Goal: Transaction & Acquisition: Purchase product/service

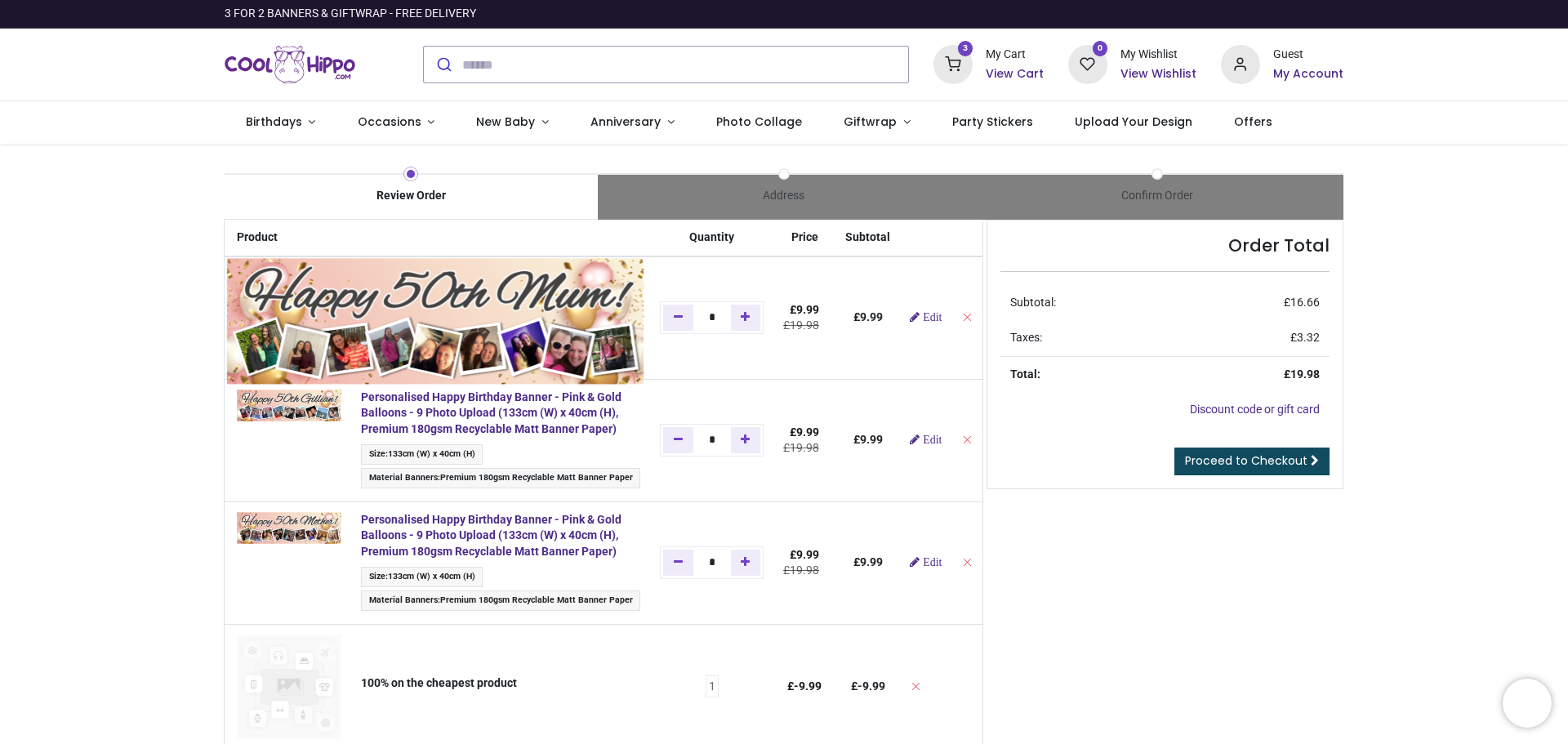
click at [298, 278] on img at bounding box center [435, 320] width 418 height 127
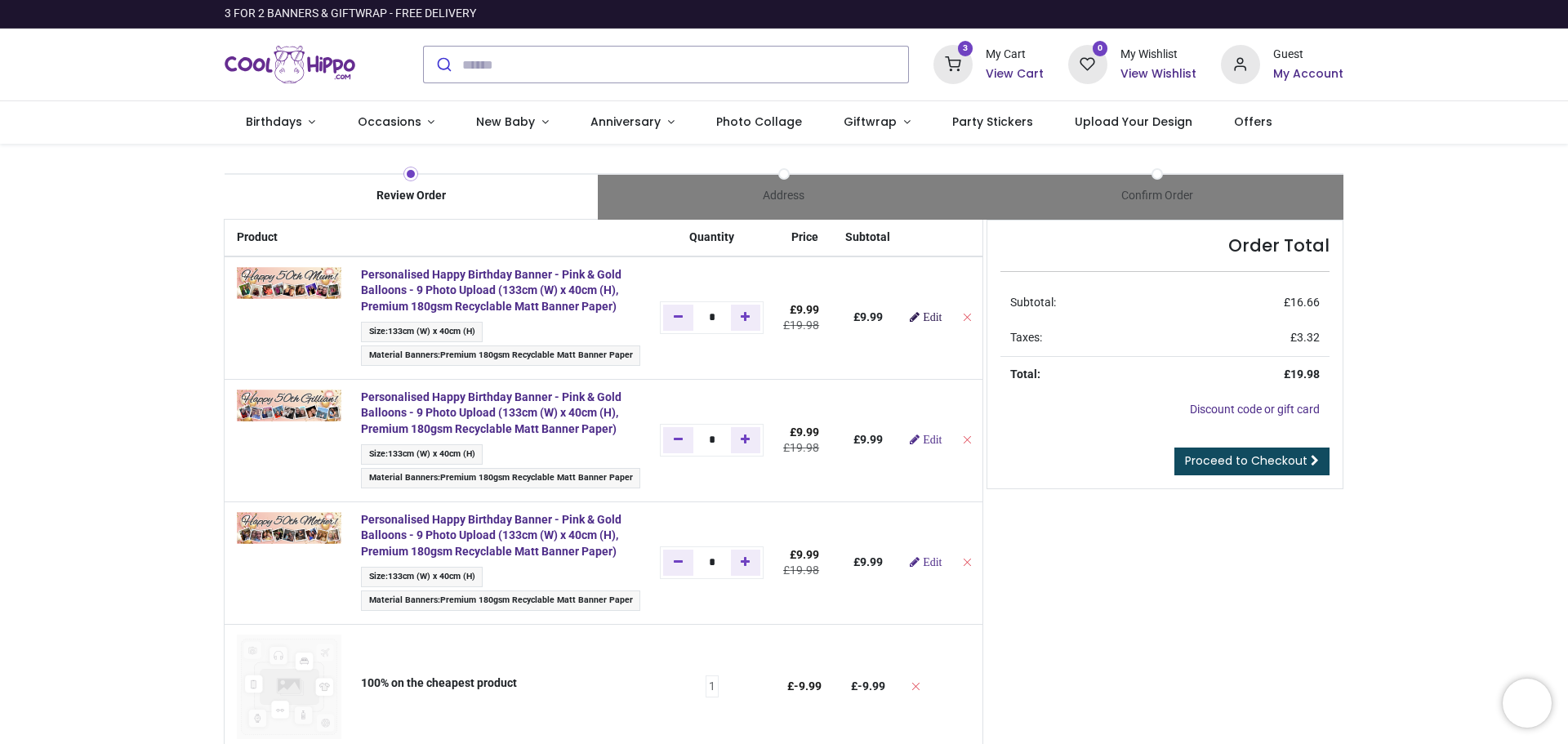
click at [923, 318] on span "Edit" at bounding box center [931, 317] width 19 height 12
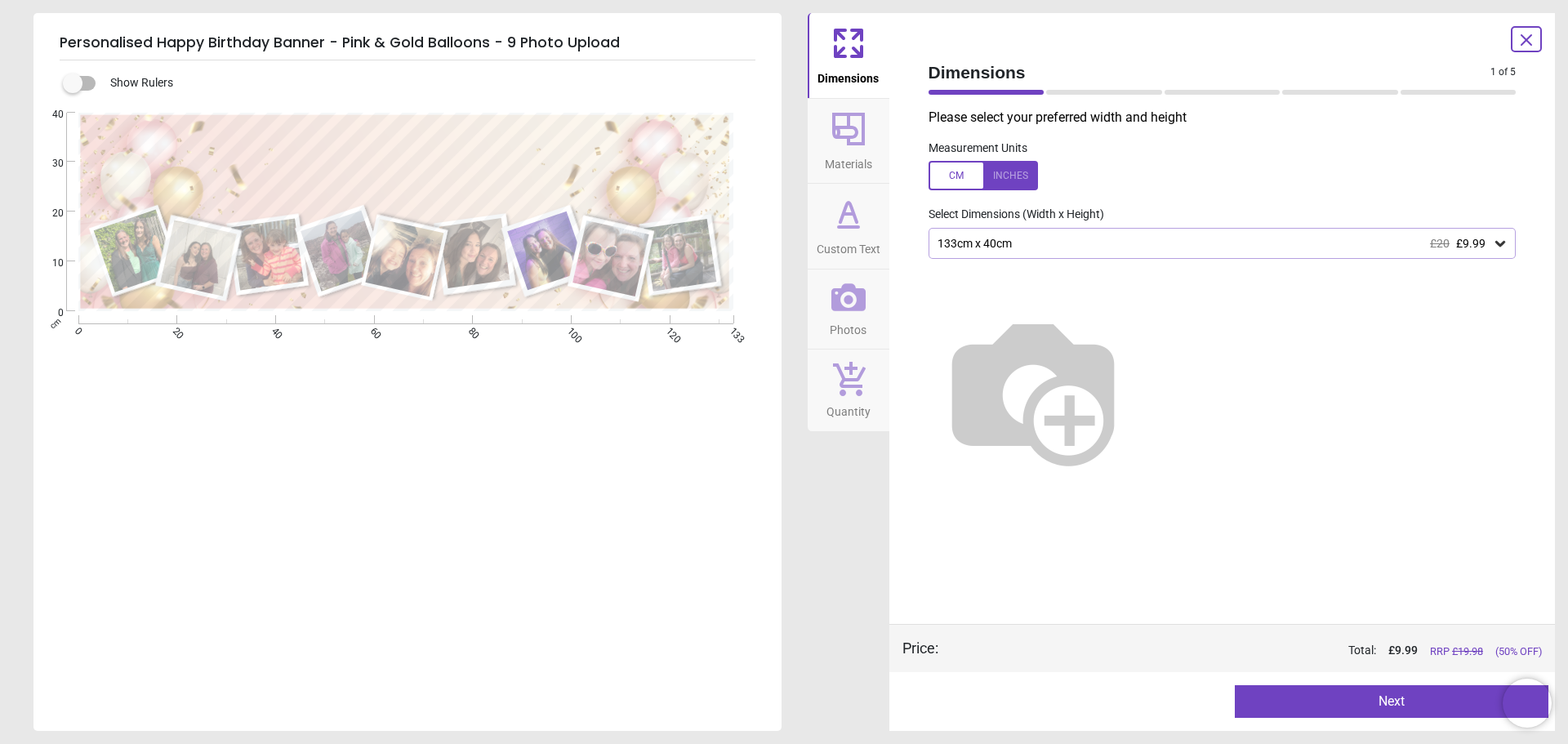
click at [1371, 706] on button "Next" at bounding box center [1390, 701] width 313 height 32
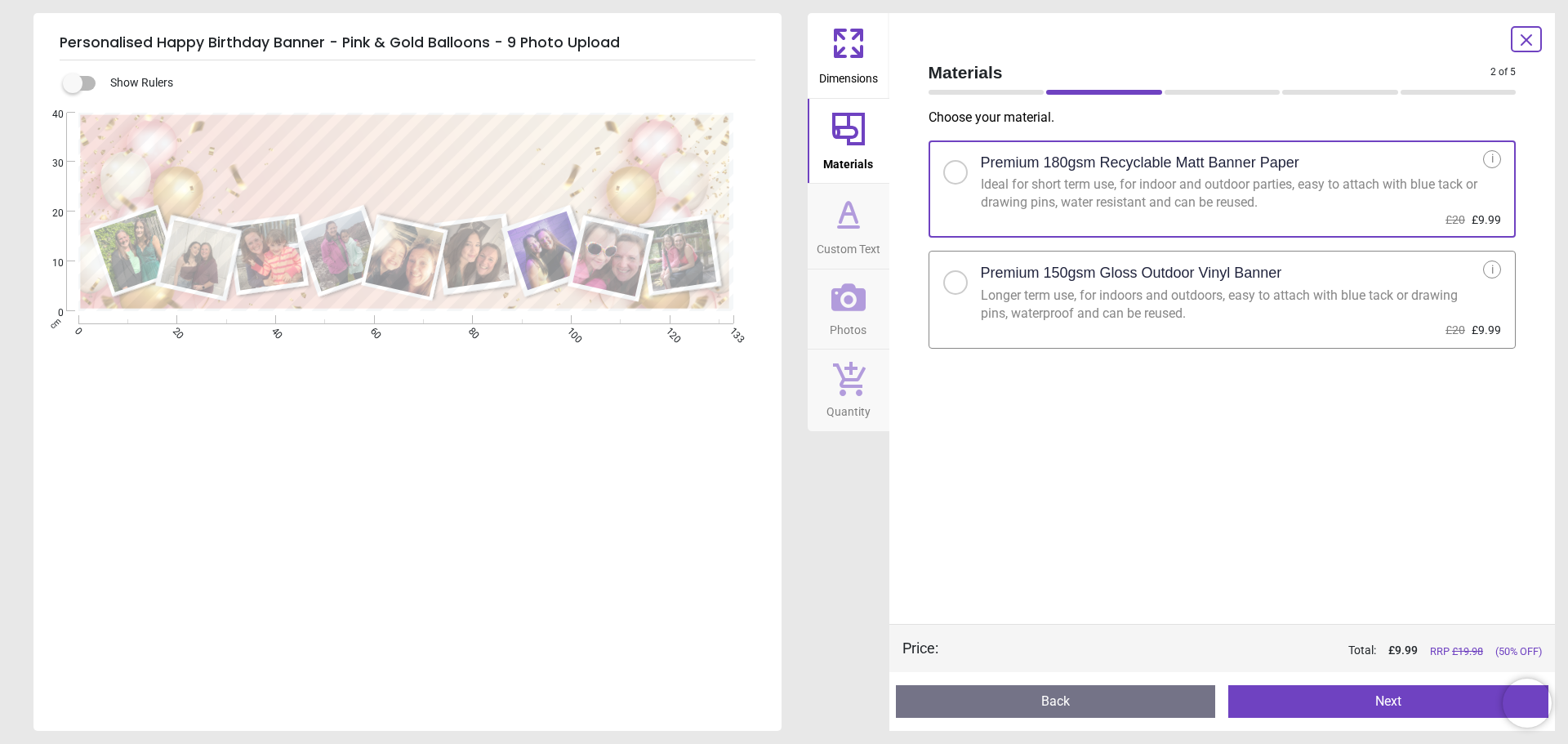
click at [1371, 706] on button "Next" at bounding box center [1388, 701] width 320 height 32
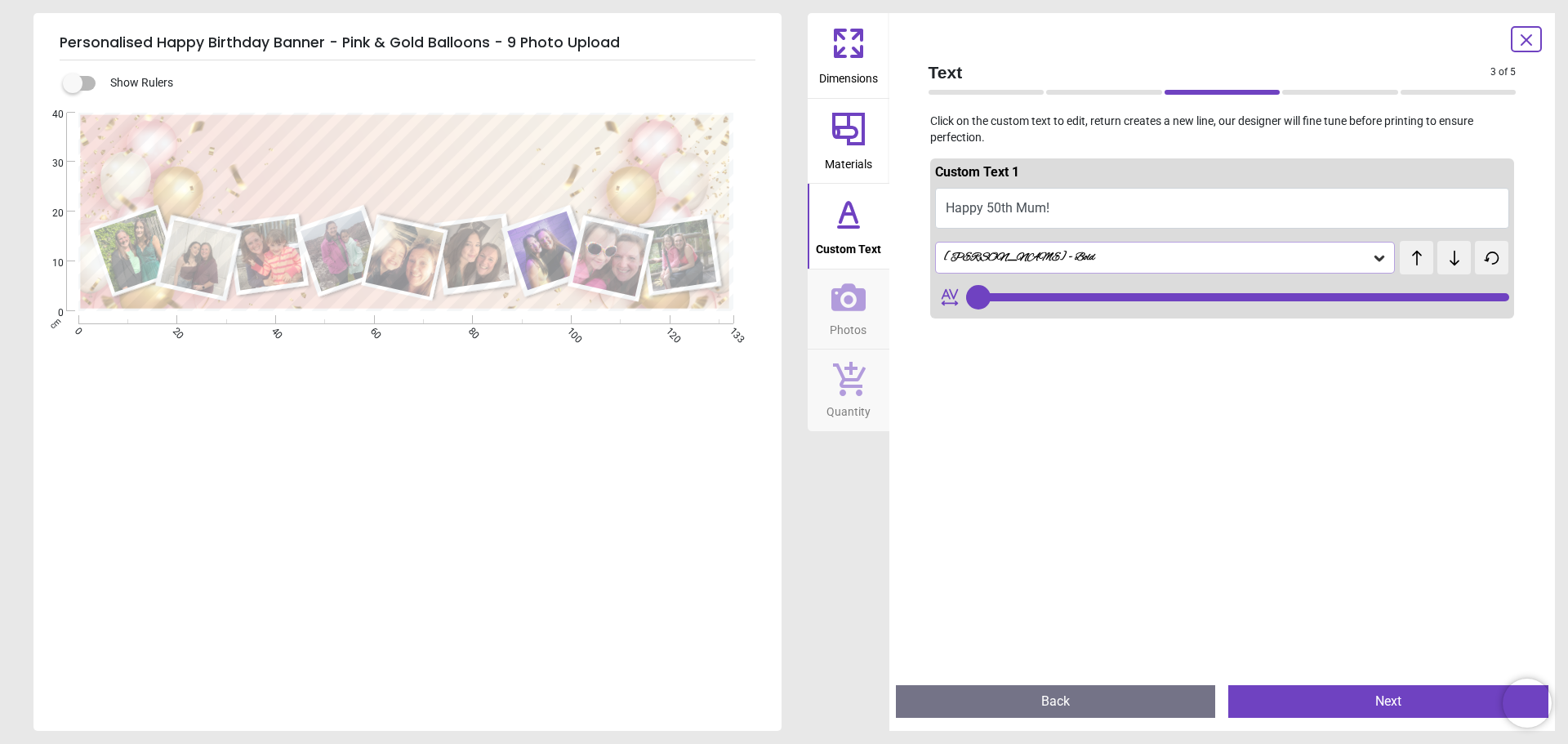
type input "***"
click at [1371, 706] on button "Next" at bounding box center [1388, 701] width 320 height 32
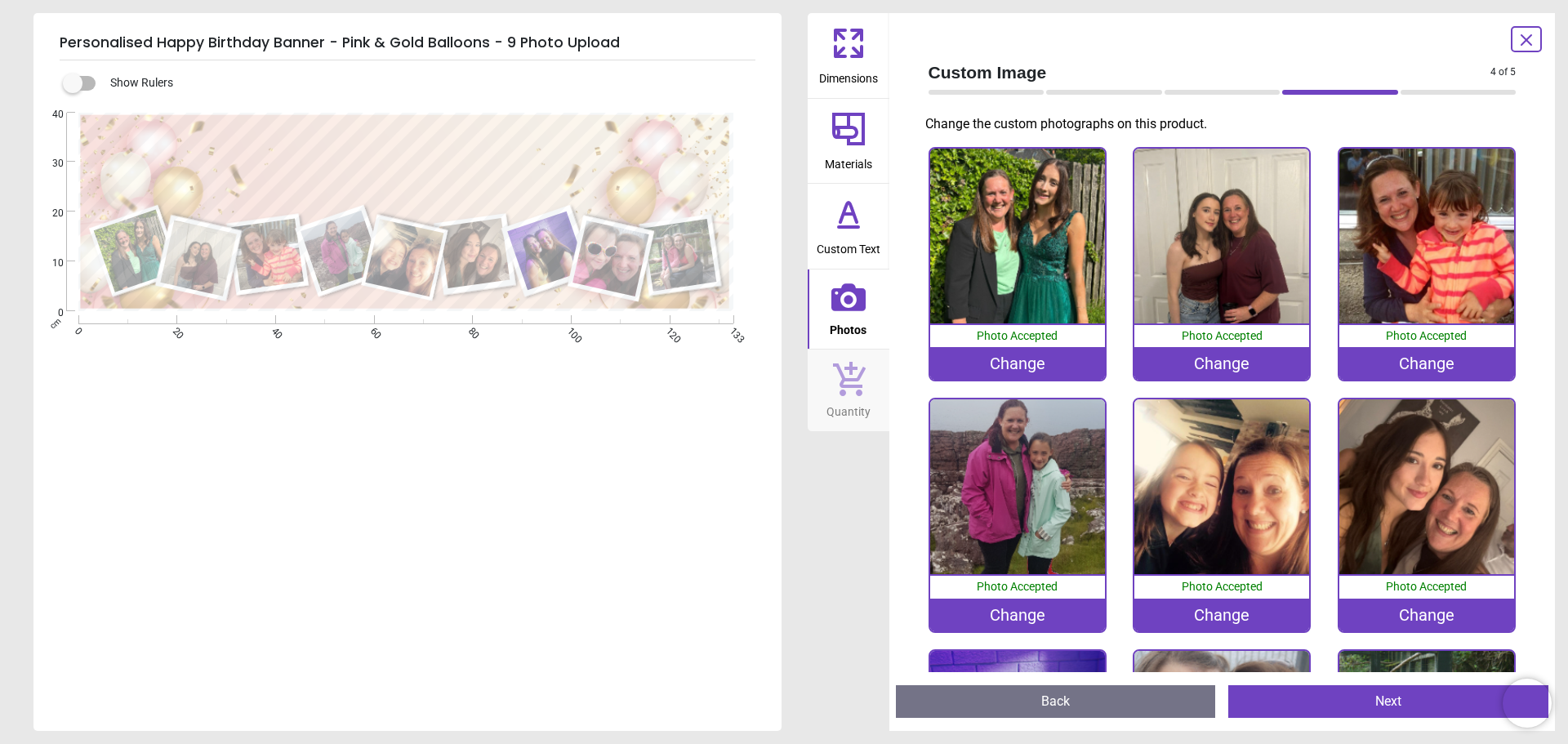
click at [1371, 706] on button "Next" at bounding box center [1388, 701] width 320 height 32
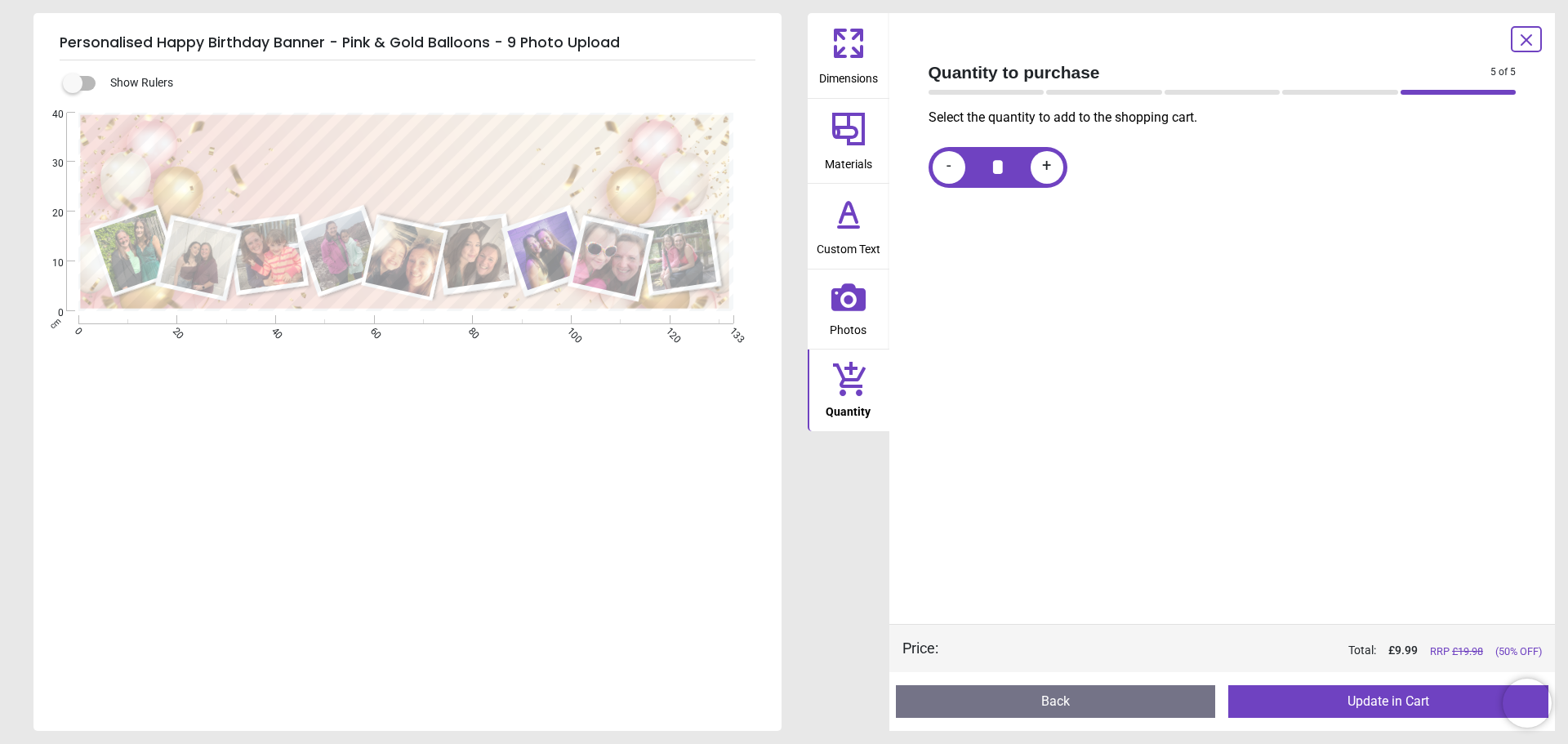
click at [1371, 706] on button "Update in Cart" at bounding box center [1388, 701] width 320 height 32
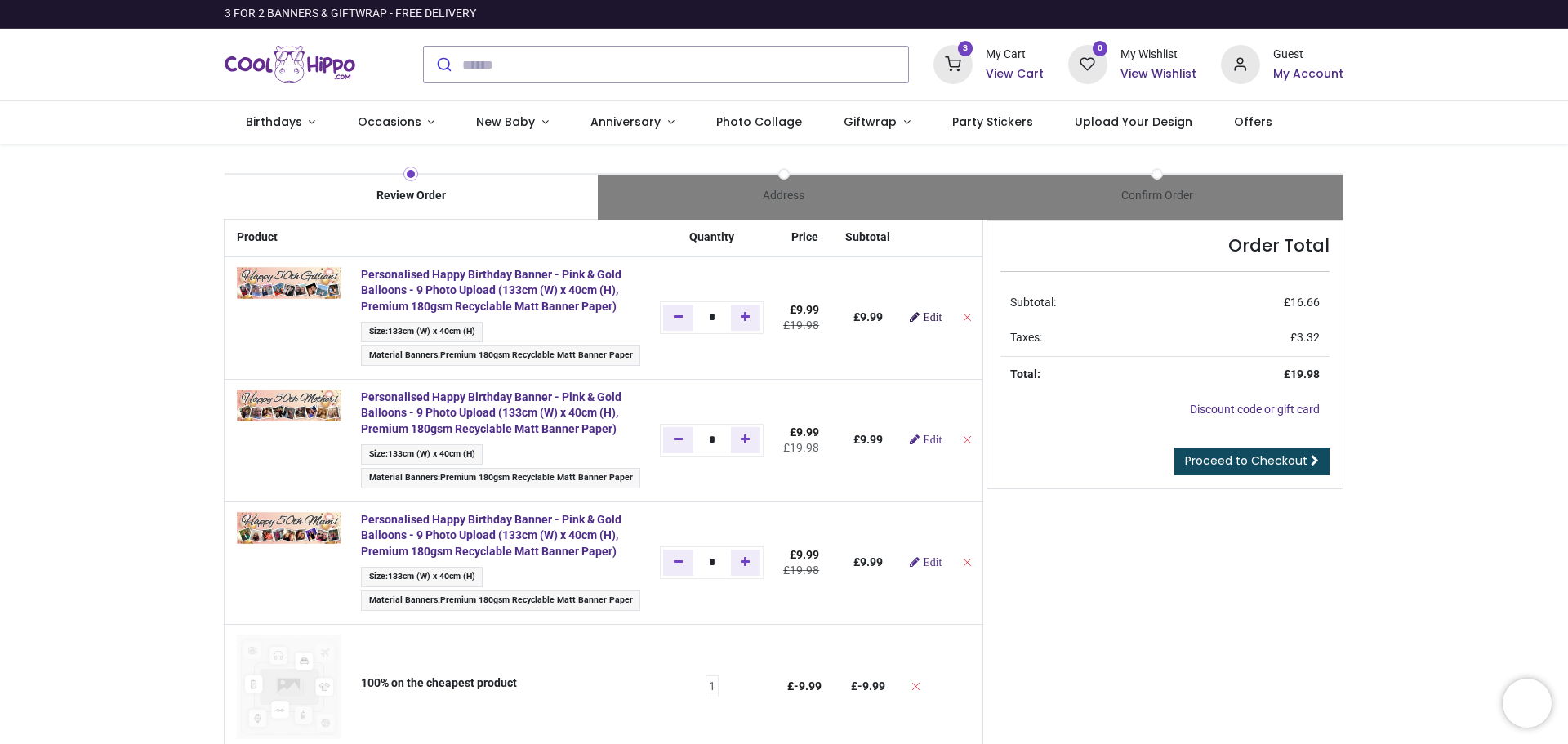
click at [923, 320] on span "Edit" at bounding box center [931, 317] width 19 height 12
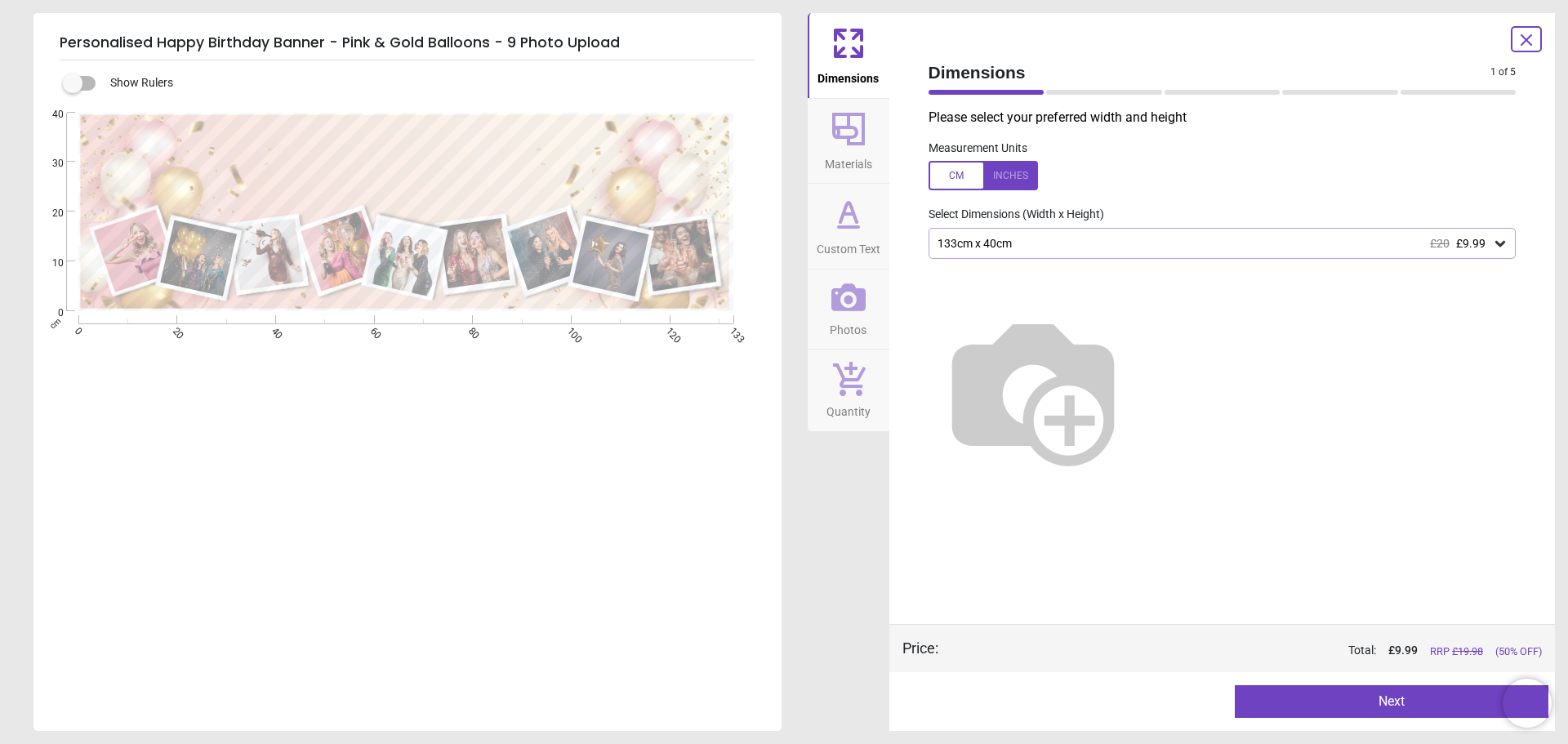
type textarea "**********"
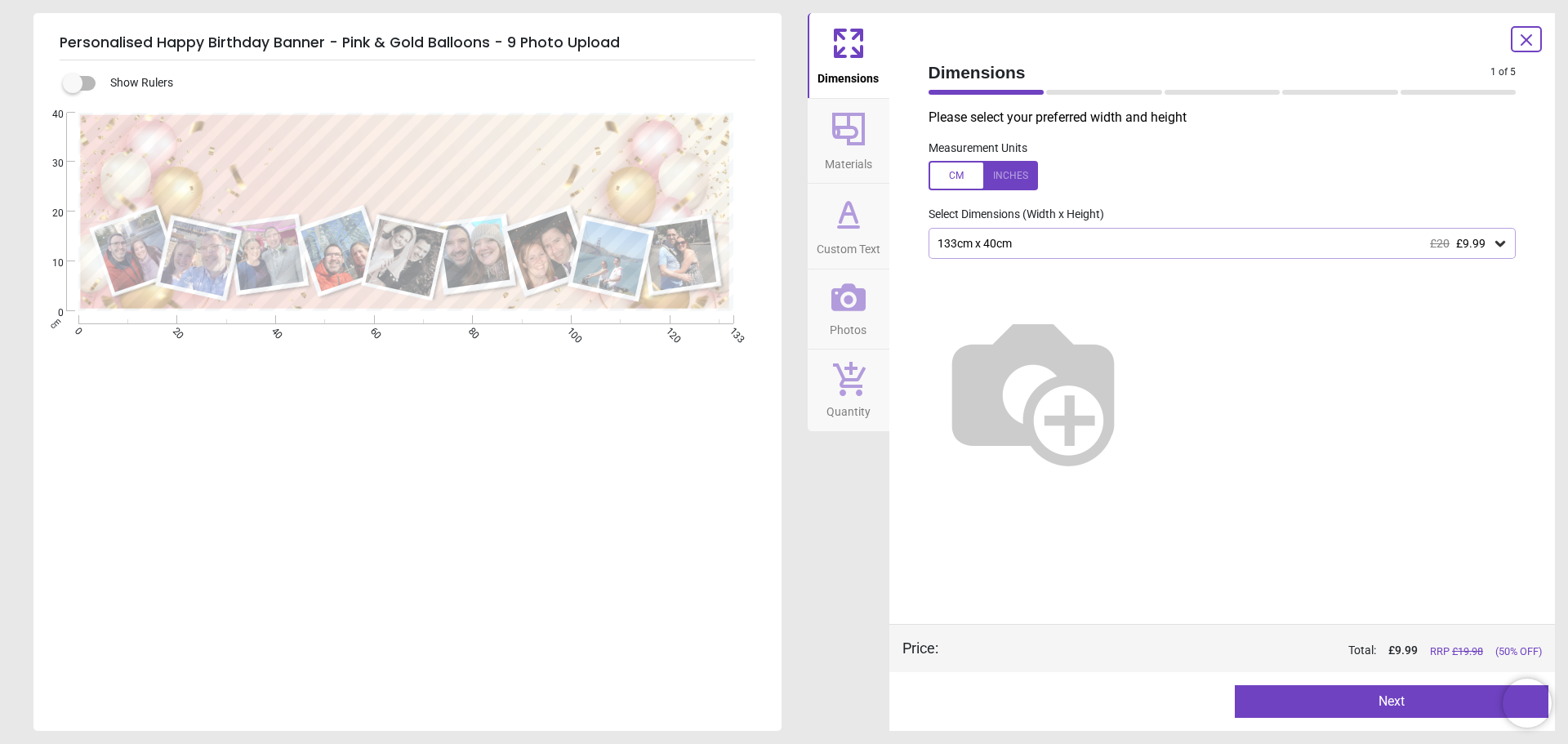
click at [841, 311] on icon at bounding box center [847, 297] width 34 height 34
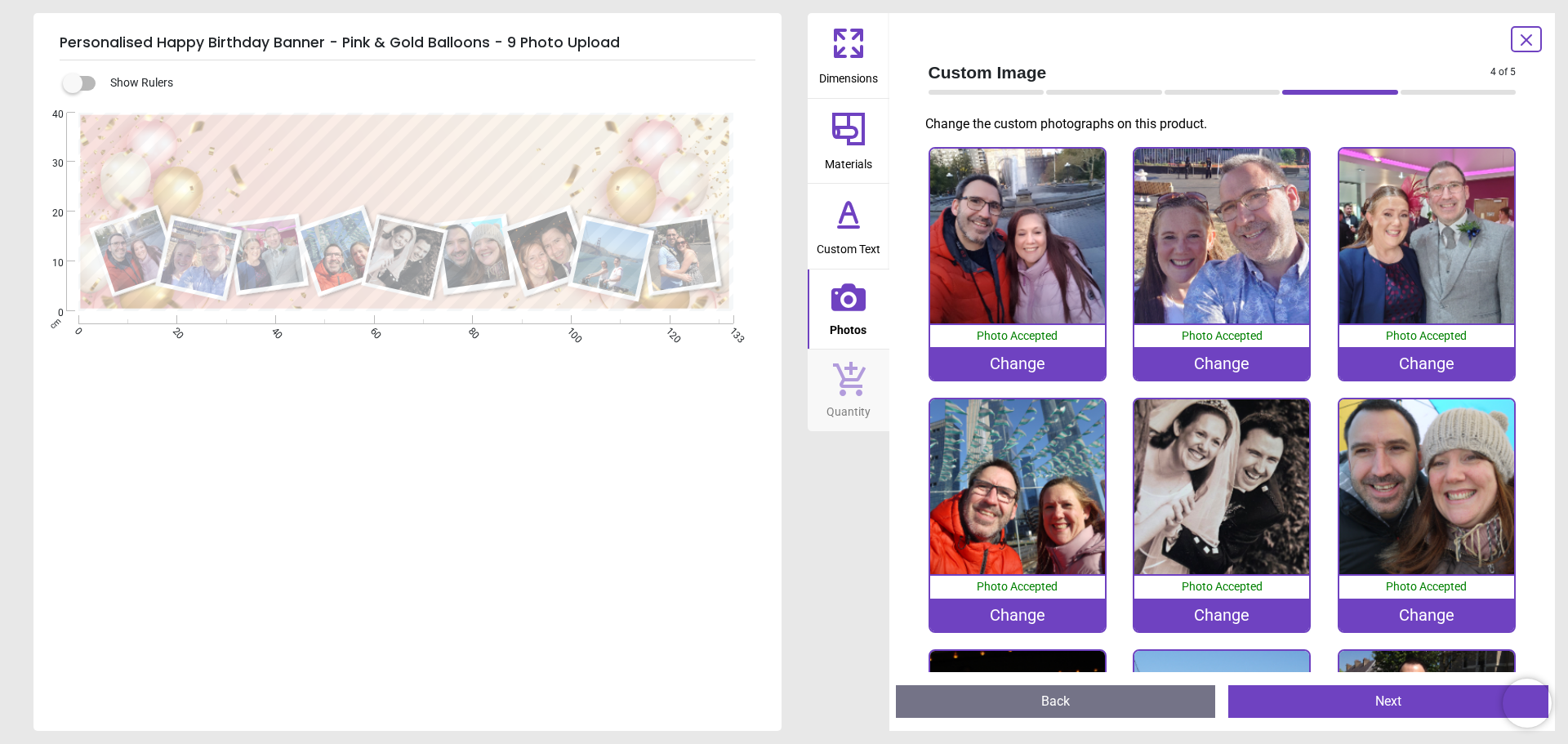
click at [1020, 354] on div "Change" at bounding box center [1017, 362] width 175 height 32
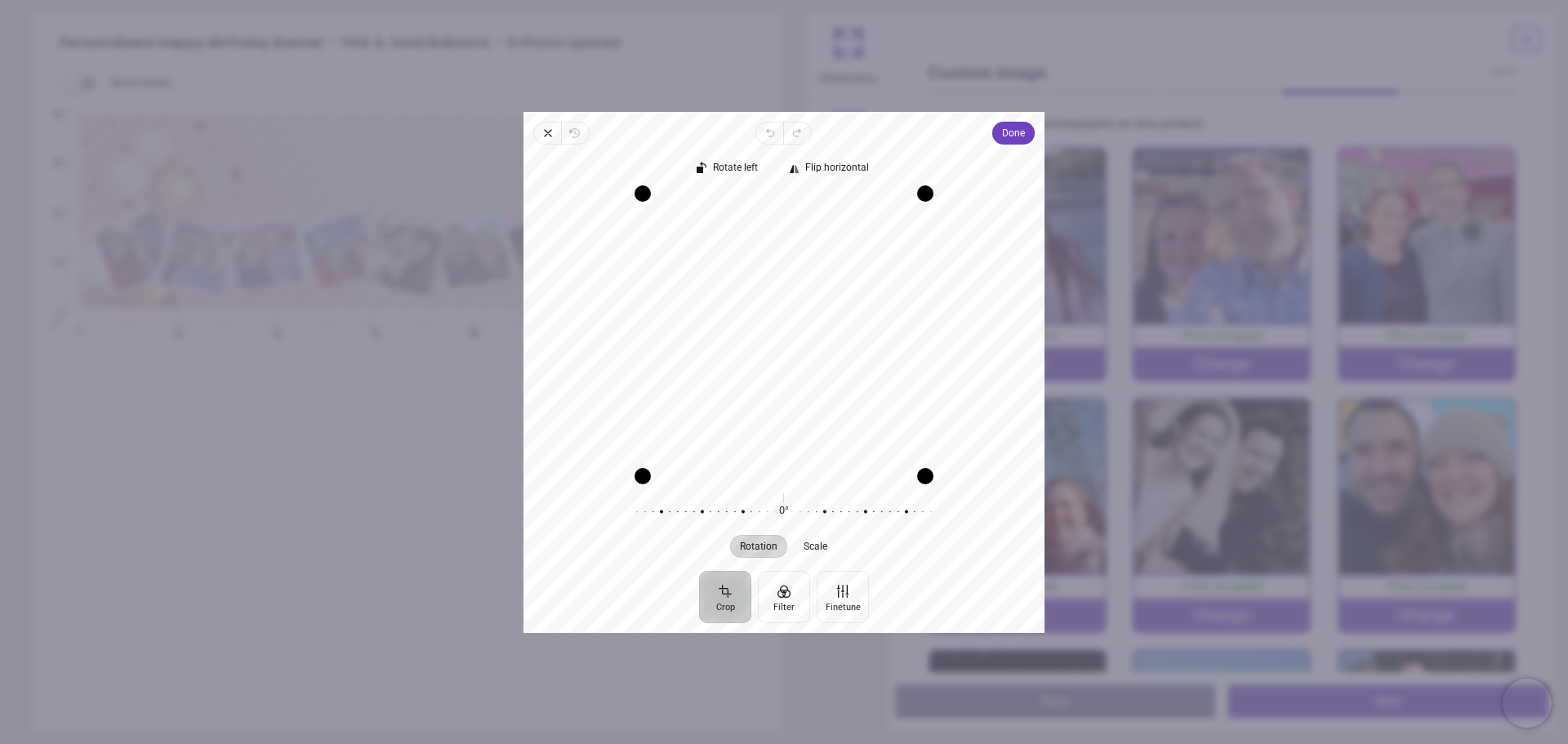
drag, startPoint x: 796, startPoint y: 355, endPoint x: 801, endPoint y: 396, distance: 41.3
click at [801, 396] on div "Recenter" at bounding box center [783, 333] width 495 height 282
drag, startPoint x: 925, startPoint y: 476, endPoint x: 804, endPoint y: 583, distance: 161.5
click at [909, 501] on div "Rotate left Flip horizontal Recenter Rotation Scale 0° Reset" at bounding box center [784, 357] width 521 height 427
click at [811, 545] on span "Scale" at bounding box center [816, 546] width 23 height 10
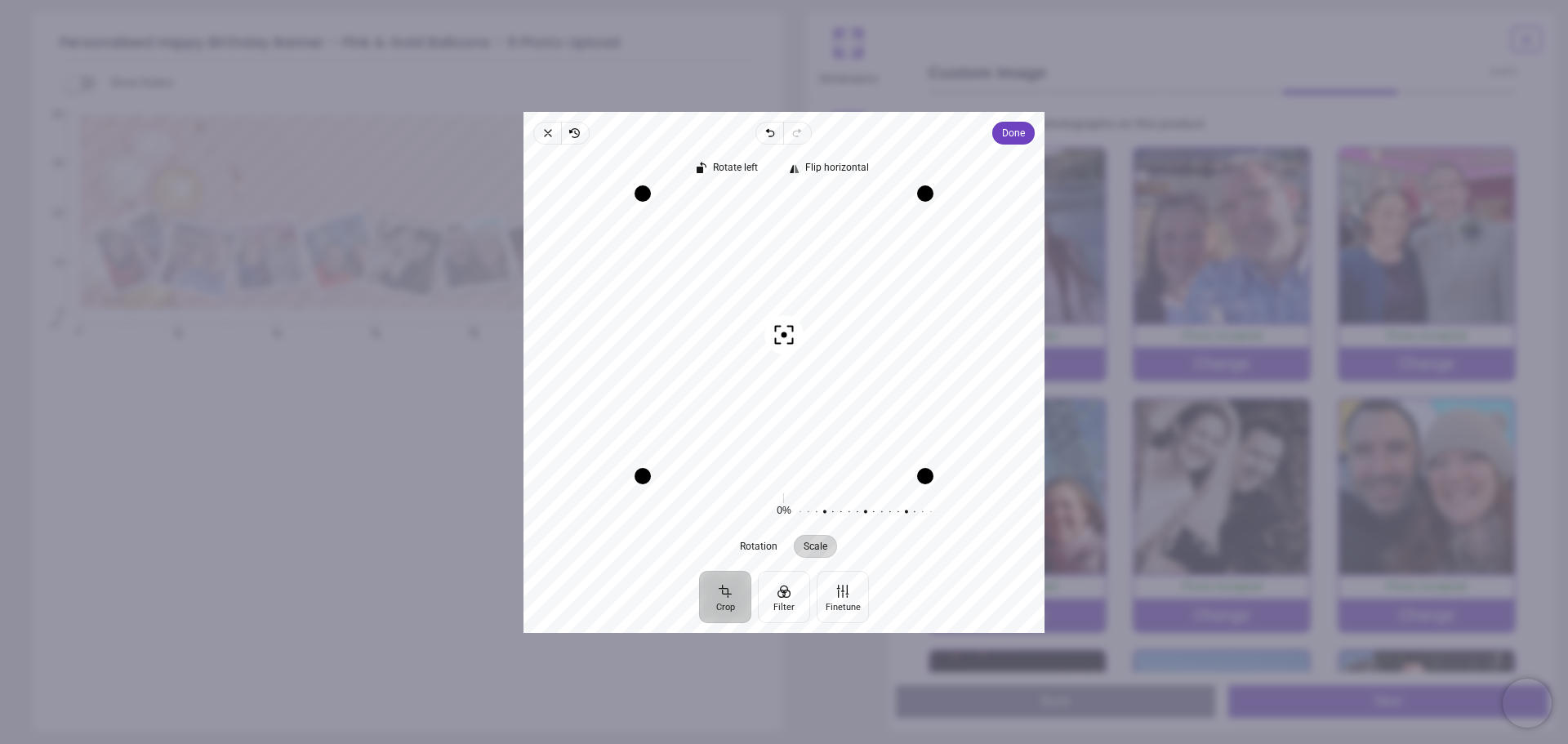
drag, startPoint x: 774, startPoint y: 340, endPoint x: 763, endPoint y: 301, distance: 40.5
click at [763, 301] on div "Recenter" at bounding box center [783, 333] width 495 height 282
drag, startPoint x: 768, startPoint y: 266, endPoint x: 763, endPoint y: 279, distance: 13.9
click at [764, 282] on div "Recenter" at bounding box center [783, 333] width 495 height 282
drag, startPoint x: 644, startPoint y: 494, endPoint x: 693, endPoint y: 496, distance: 49.0
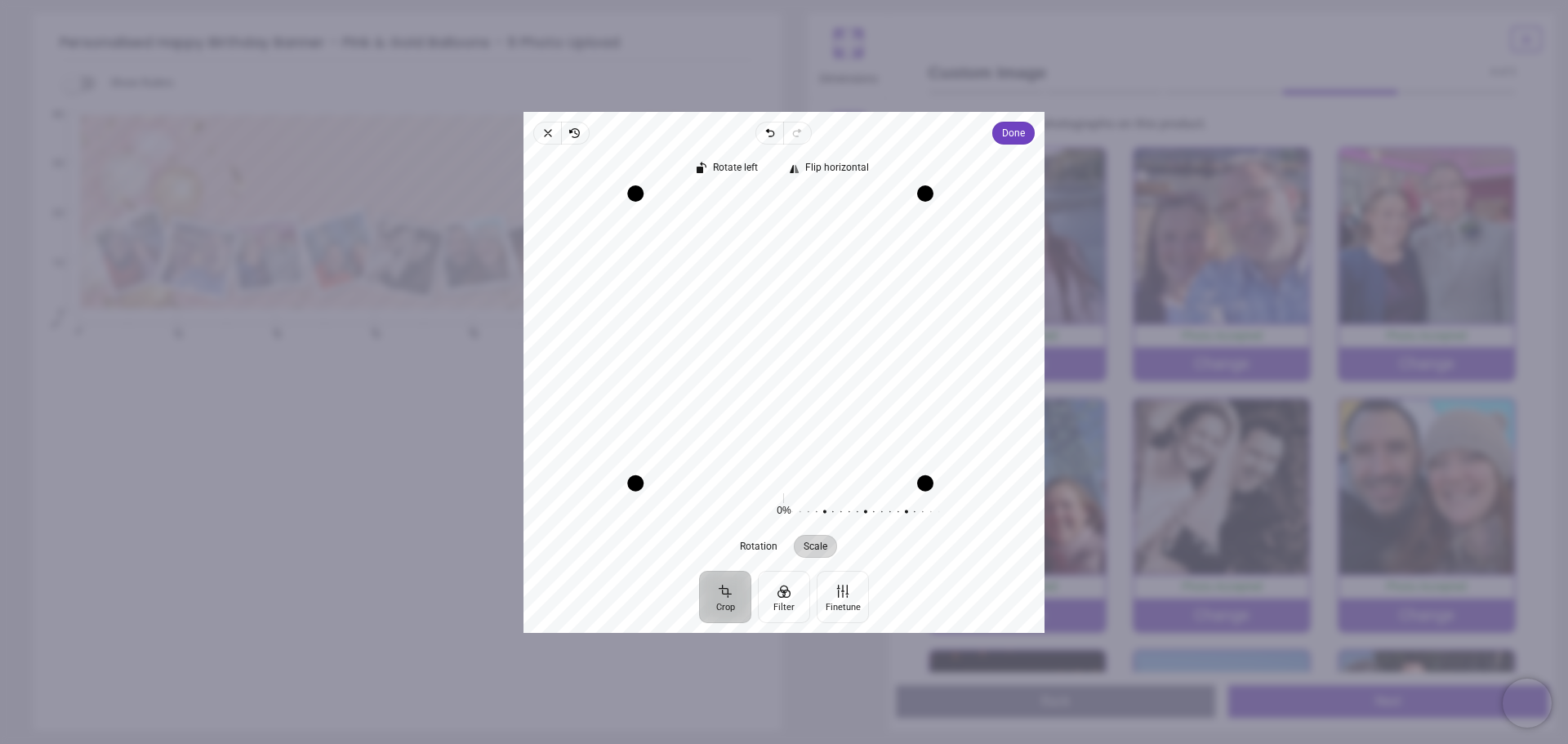
click at [643, 572] on div "Close Revert Undo Redo Done Crop Filter Finetune Rotate left Flip horizontal Re…" at bounding box center [784, 373] width 521 height 521
click at [546, 138] on icon "button" at bounding box center [547, 133] width 13 height 13
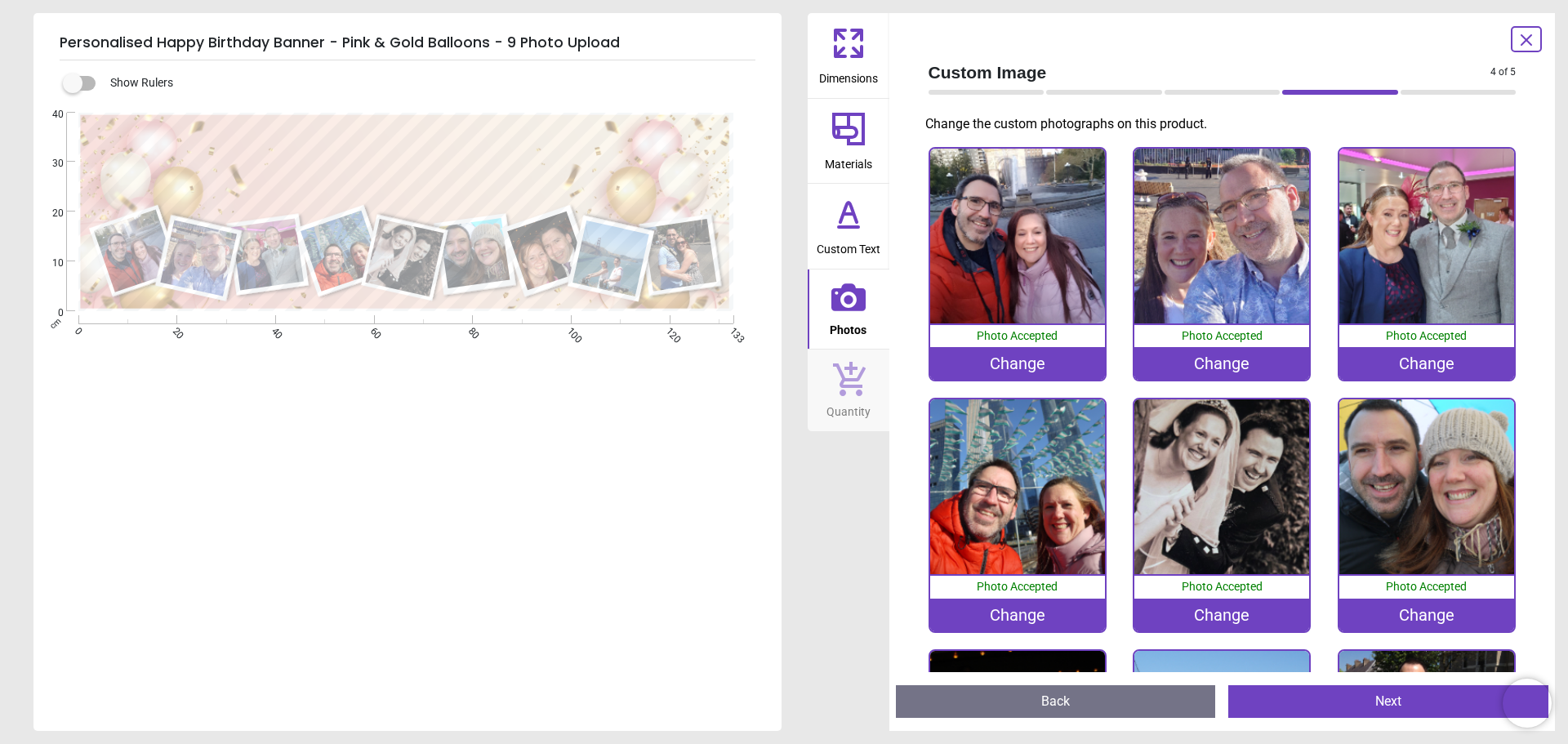
click at [991, 357] on div "Change" at bounding box center [1017, 362] width 175 height 32
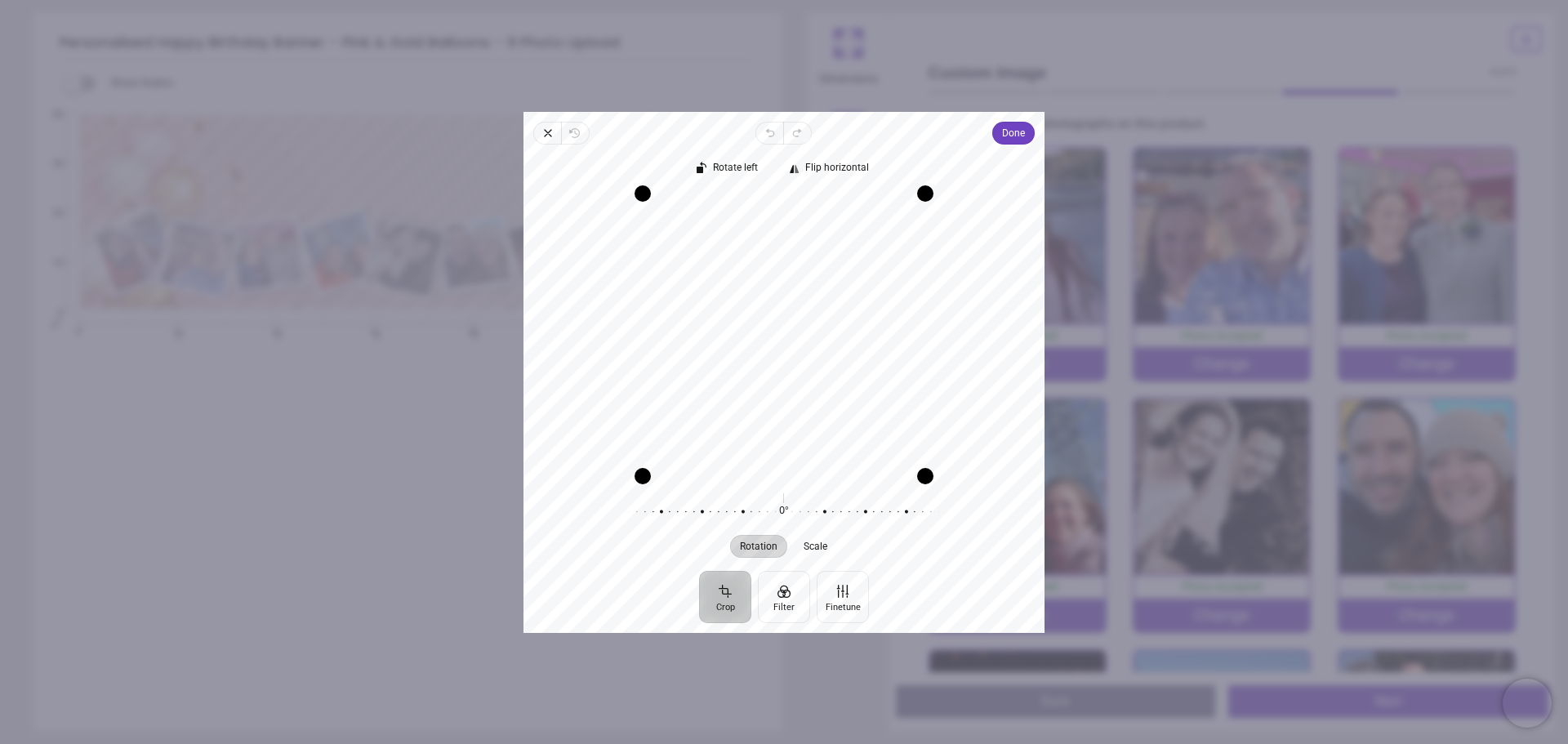
drag, startPoint x: 859, startPoint y: 396, endPoint x: 836, endPoint y: 387, distance: 24.7
click at [836, 387] on div "Recenter" at bounding box center [783, 333] width 495 height 282
click at [1006, 141] on span "Done" at bounding box center [1012, 133] width 22 height 20
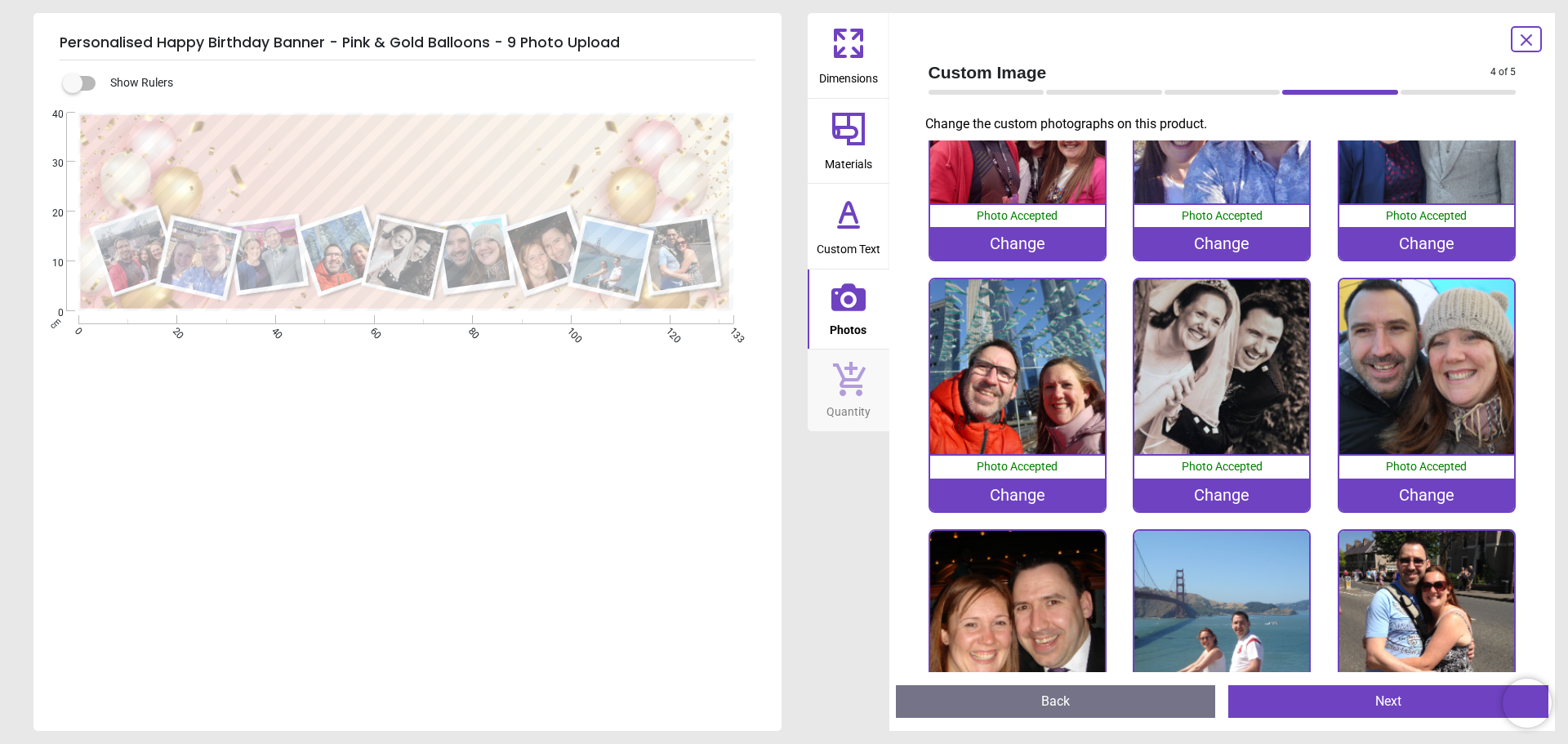
scroll to position [222, 0]
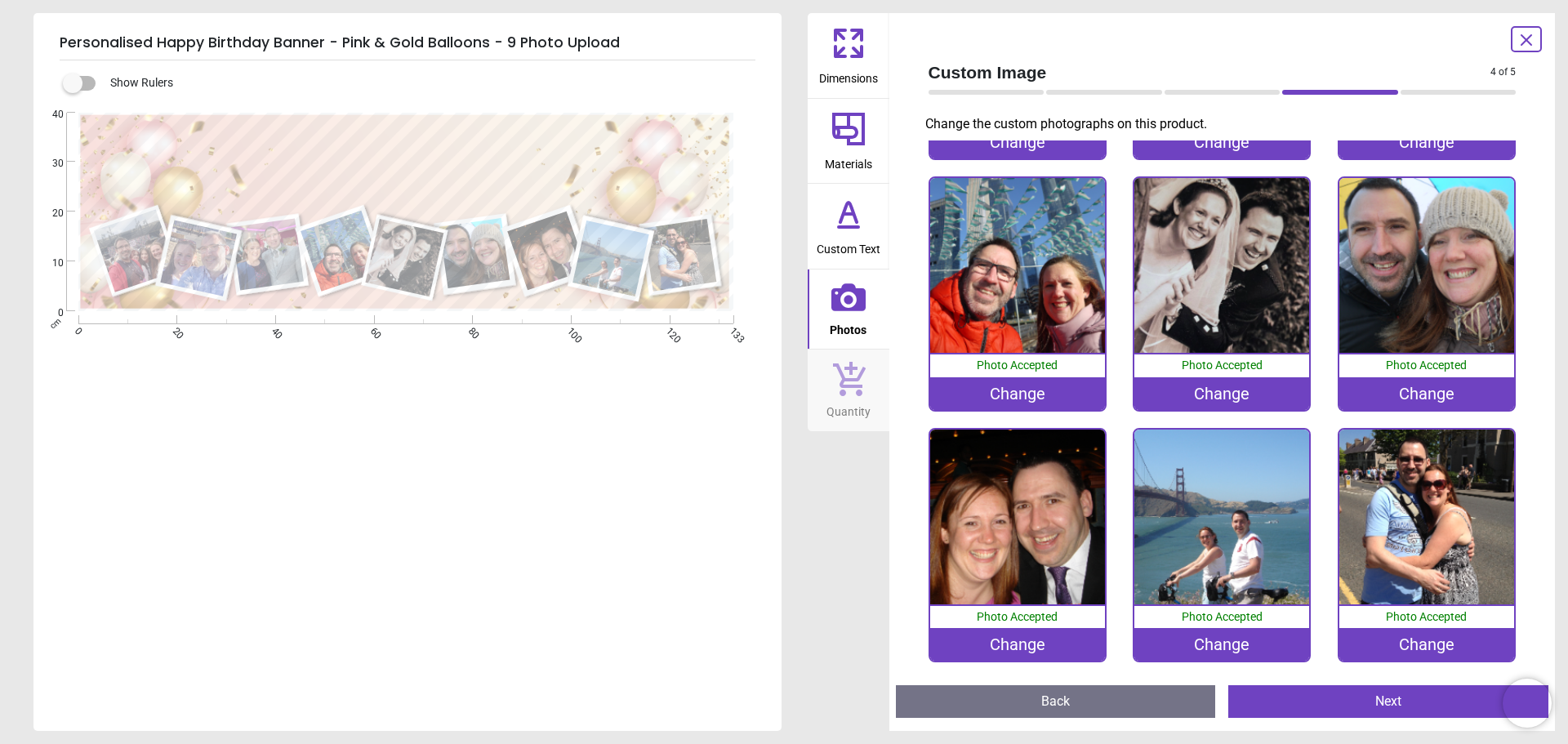
click at [1403, 641] on div "Change" at bounding box center [1425, 643] width 175 height 32
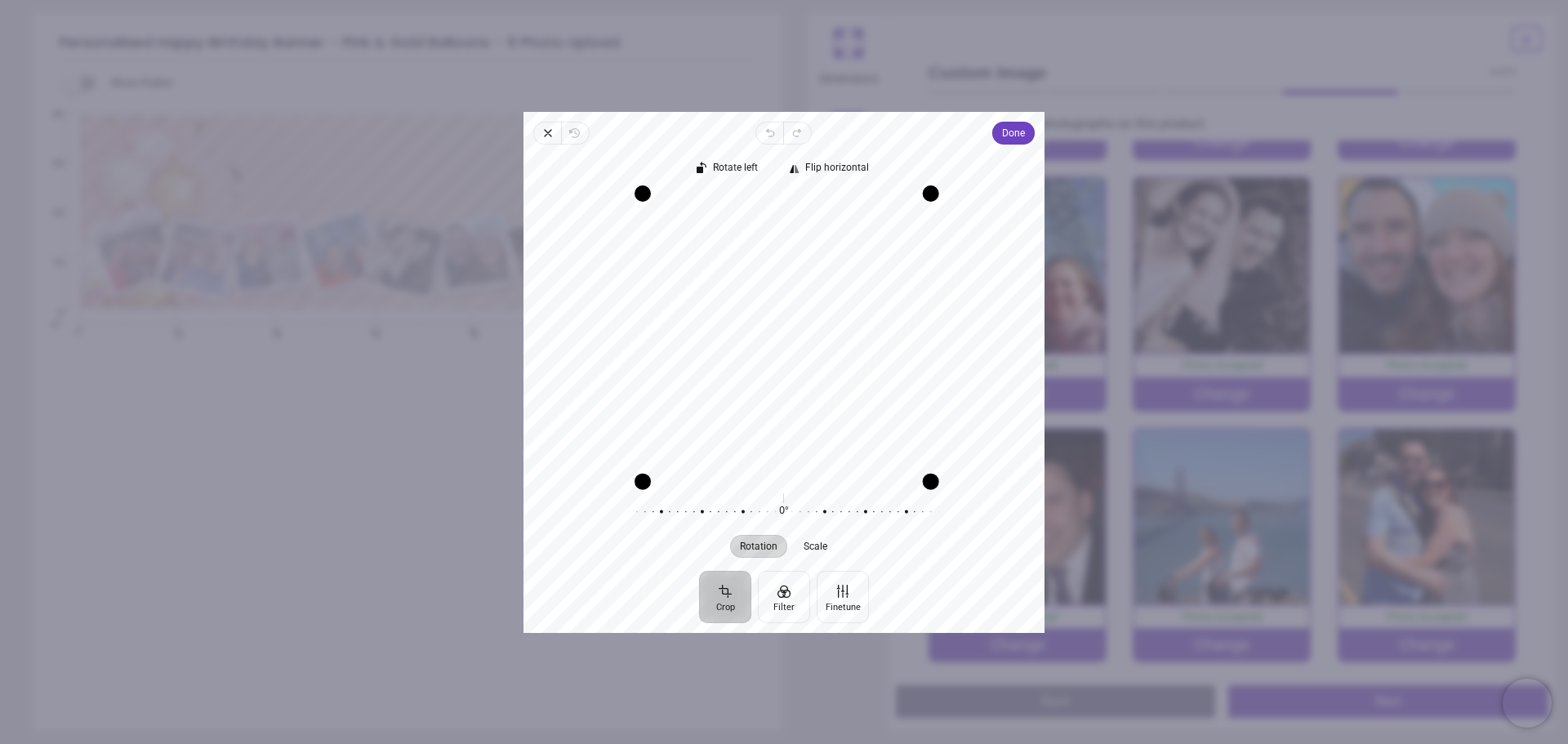
drag, startPoint x: 929, startPoint y: 475, endPoint x: 987, endPoint y: 432, distance: 72.2
click at [996, 437] on div "Recenter" at bounding box center [783, 333] width 495 height 282
click at [816, 544] on span "Scale" at bounding box center [816, 546] width 23 height 10
click at [816, 512] on div at bounding box center [938, 511] width 313 height 46
click at [840, 513] on div at bounding box center [939, 511] width 313 height 46
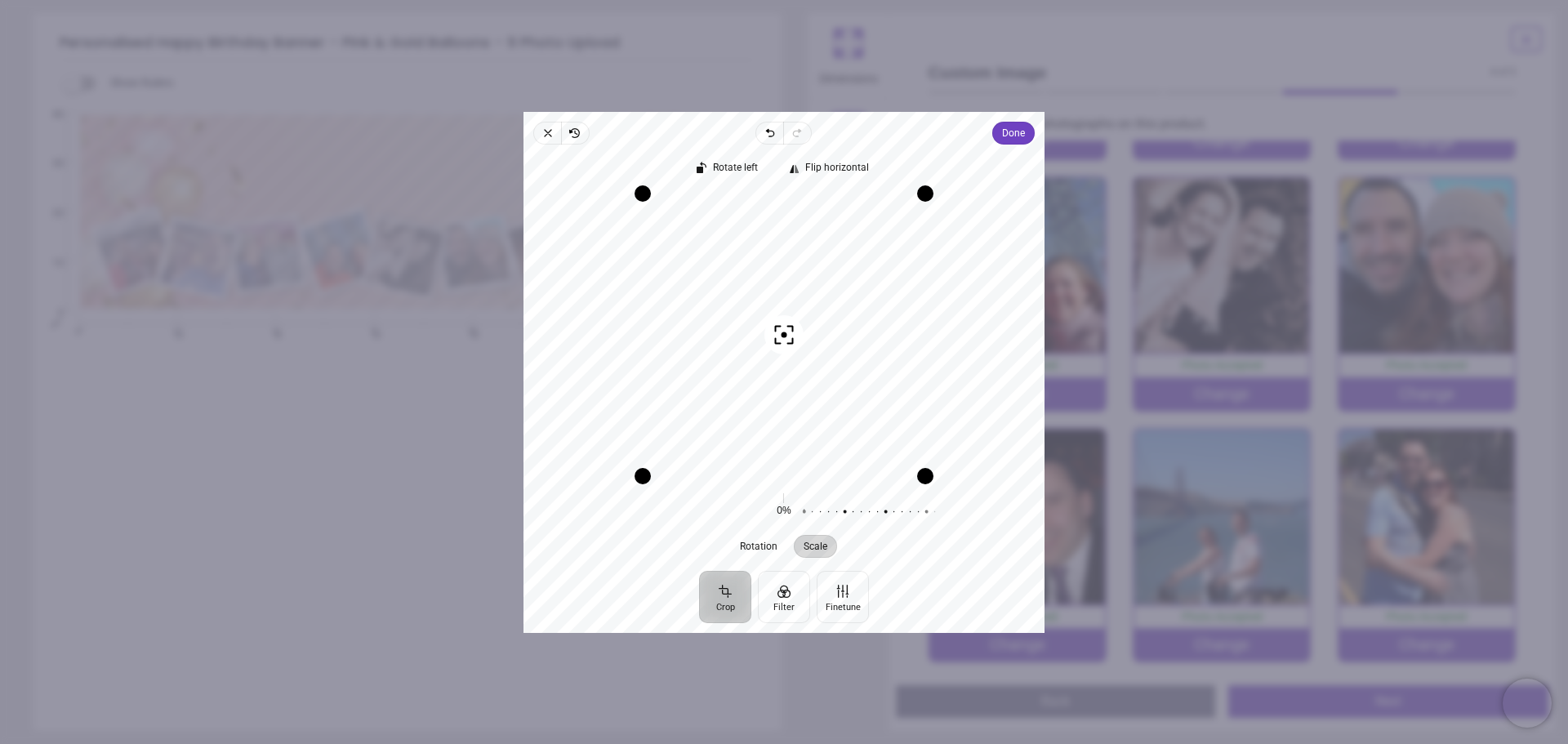
drag, startPoint x: 841, startPoint y: 507, endPoint x: 928, endPoint y: 531, distance: 90.2
click at [928, 531] on div at bounding box center [959, 511] width 313 height 46
click at [724, 590] on button "Crop" at bounding box center [725, 597] width 53 height 53
drag, startPoint x: 617, startPoint y: 476, endPoint x: 670, endPoint y: 467, distance: 53.8
click at [668, 467] on div "Drag corner bl" at bounding box center [659, 459] width 17 height 17
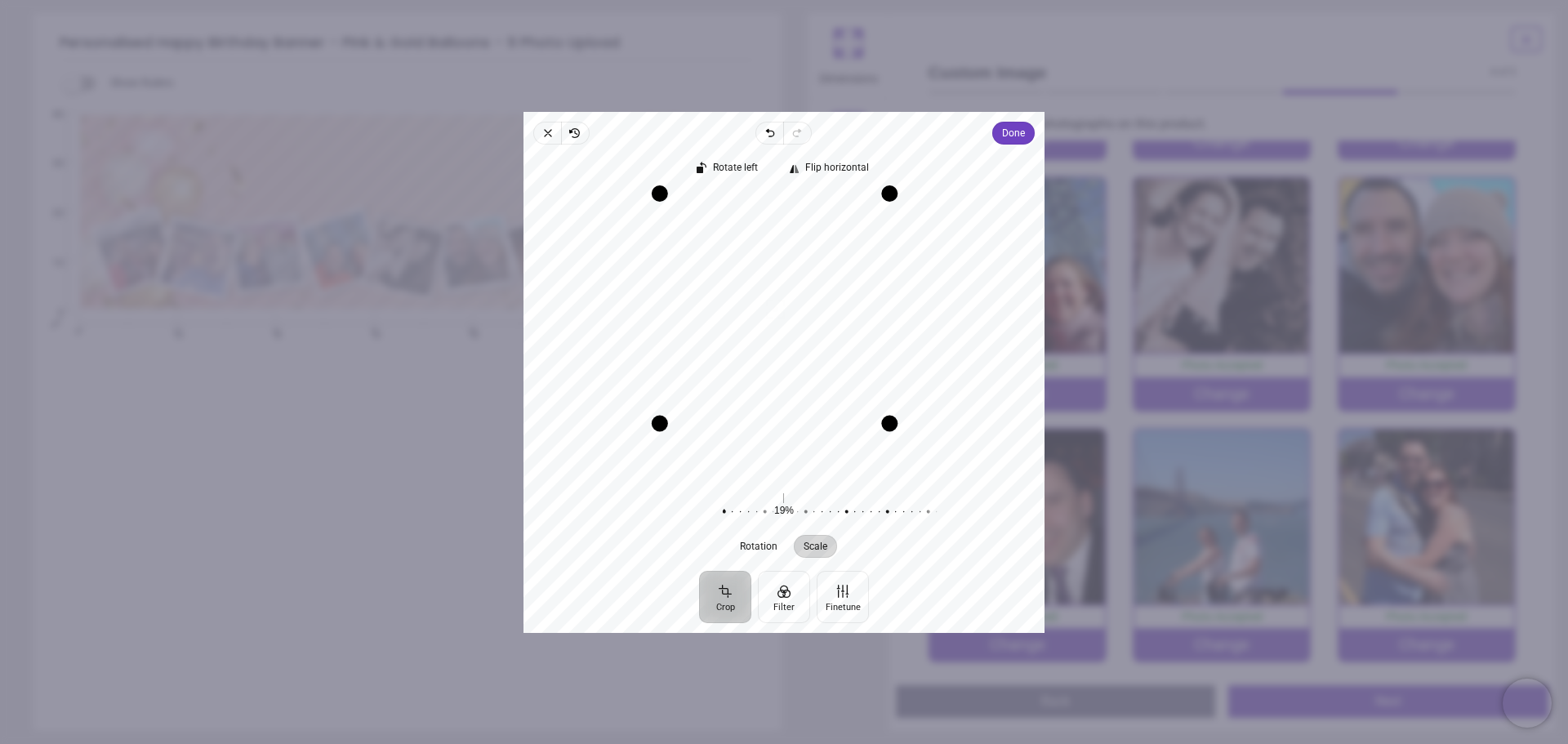
drag, startPoint x: 929, startPoint y: 458, endPoint x: 875, endPoint y: 439, distance: 57.2
click at [875, 439] on div "Recenter" at bounding box center [783, 333] width 495 height 282
drag, startPoint x: 814, startPoint y: 426, endPoint x: 801, endPoint y: 399, distance: 30.0
click at [801, 399] on div "Recenter" at bounding box center [783, 333] width 495 height 282
click at [549, 133] on icon "button" at bounding box center [547, 133] width 13 height 13
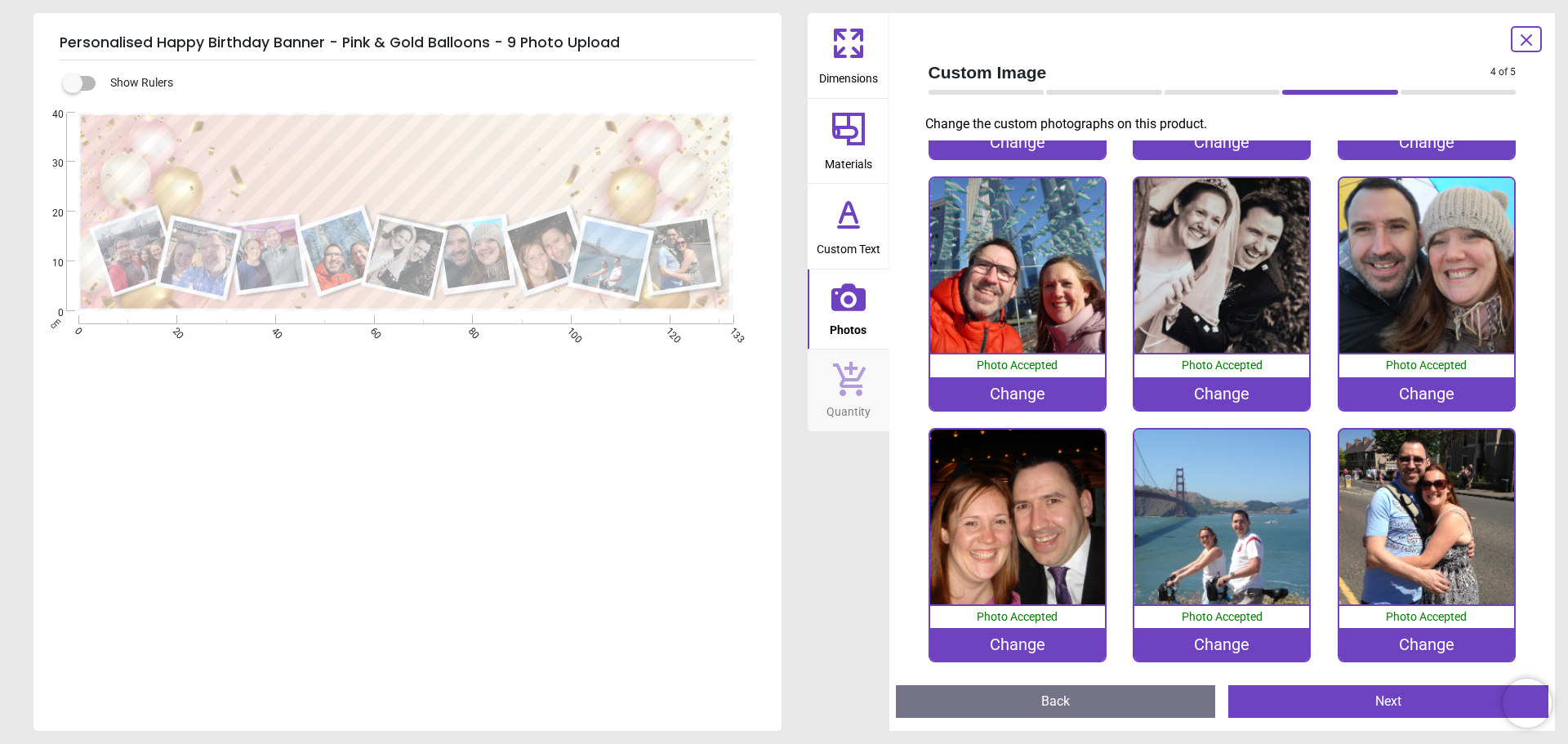
click at [1414, 645] on div "Change" at bounding box center [1425, 643] width 175 height 32
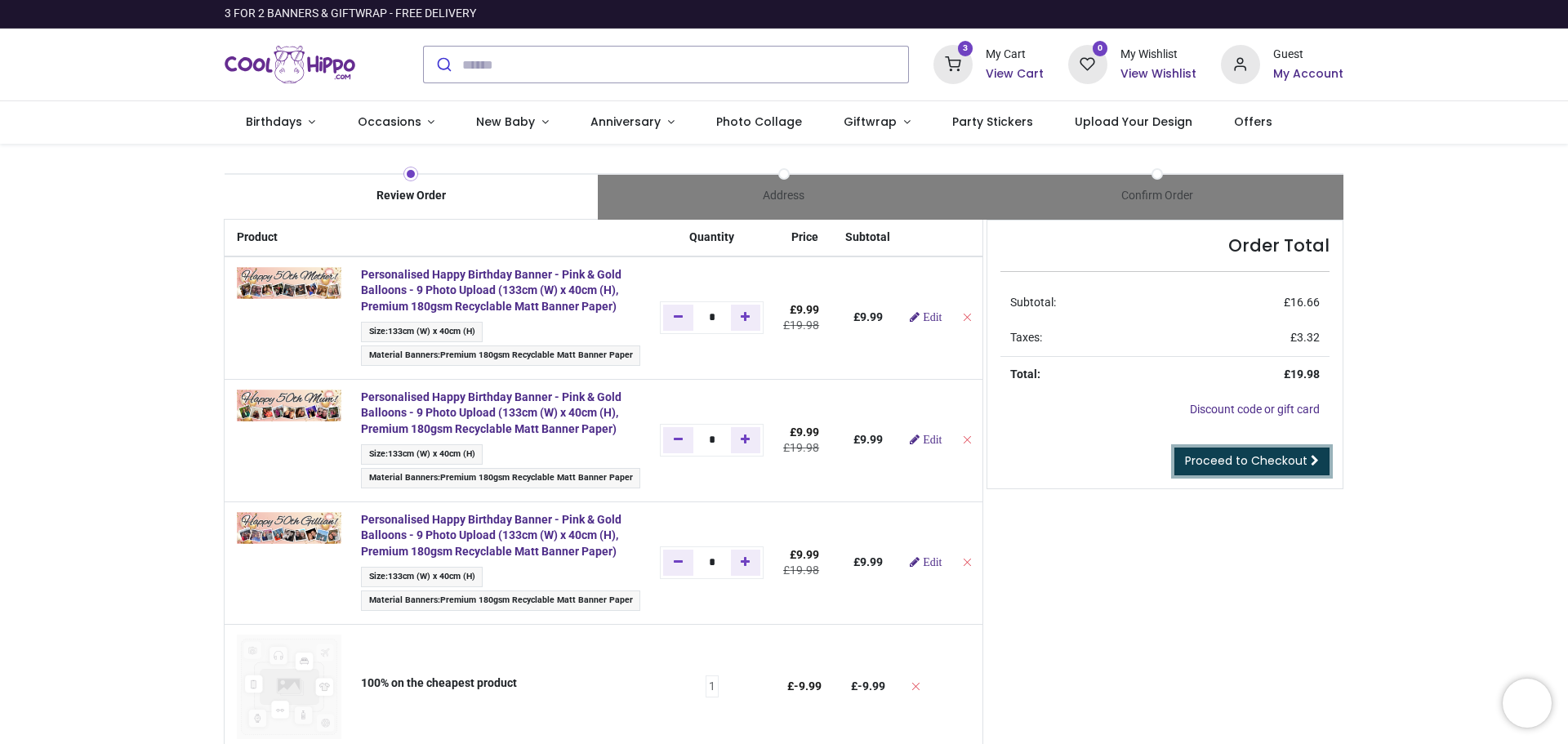
click at [1238, 466] on span "Proceed to Checkout" at bounding box center [1245, 460] width 122 height 17
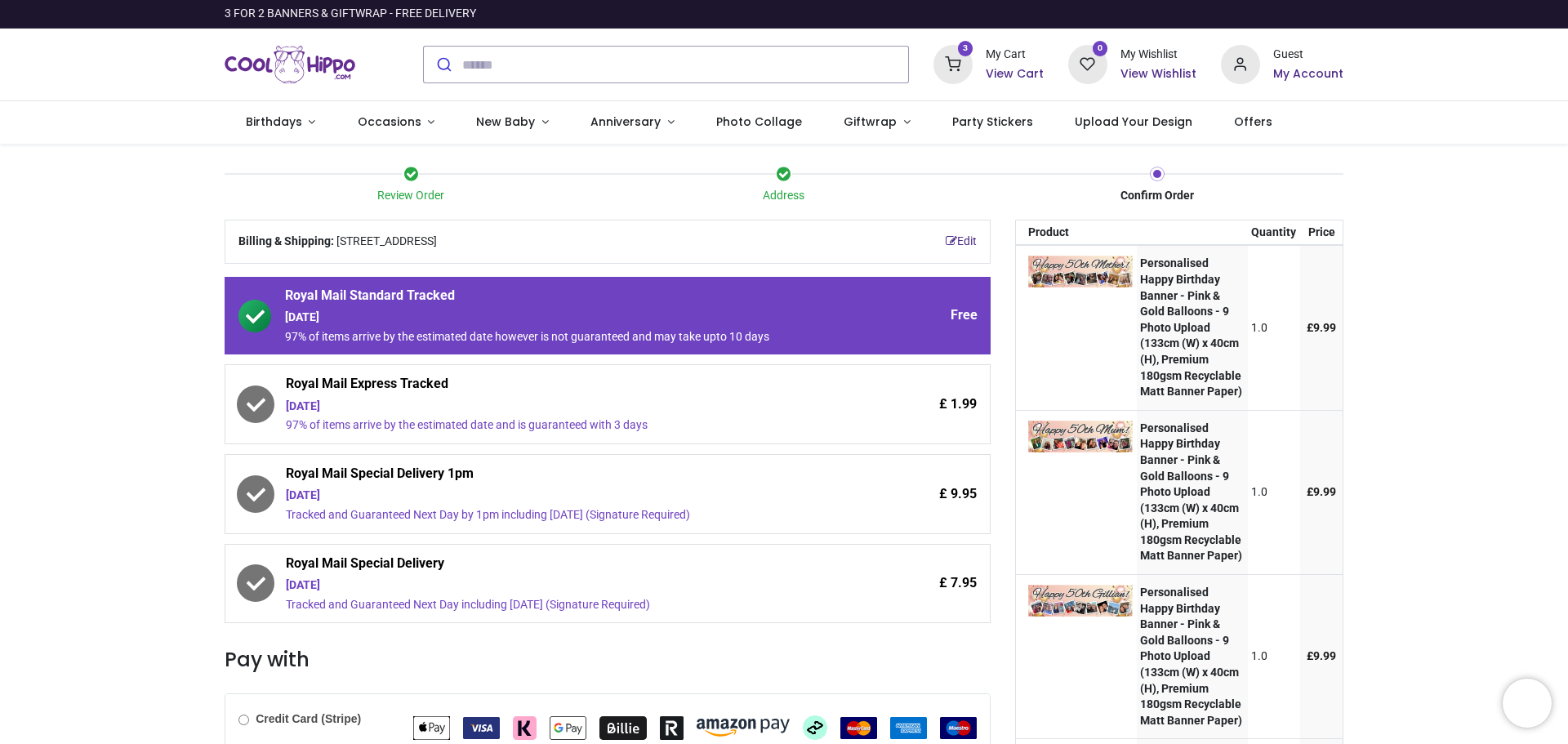
click at [335, 486] on span "Royal Mail Special Delivery 1pm" at bounding box center [562, 475] width 553 height 22
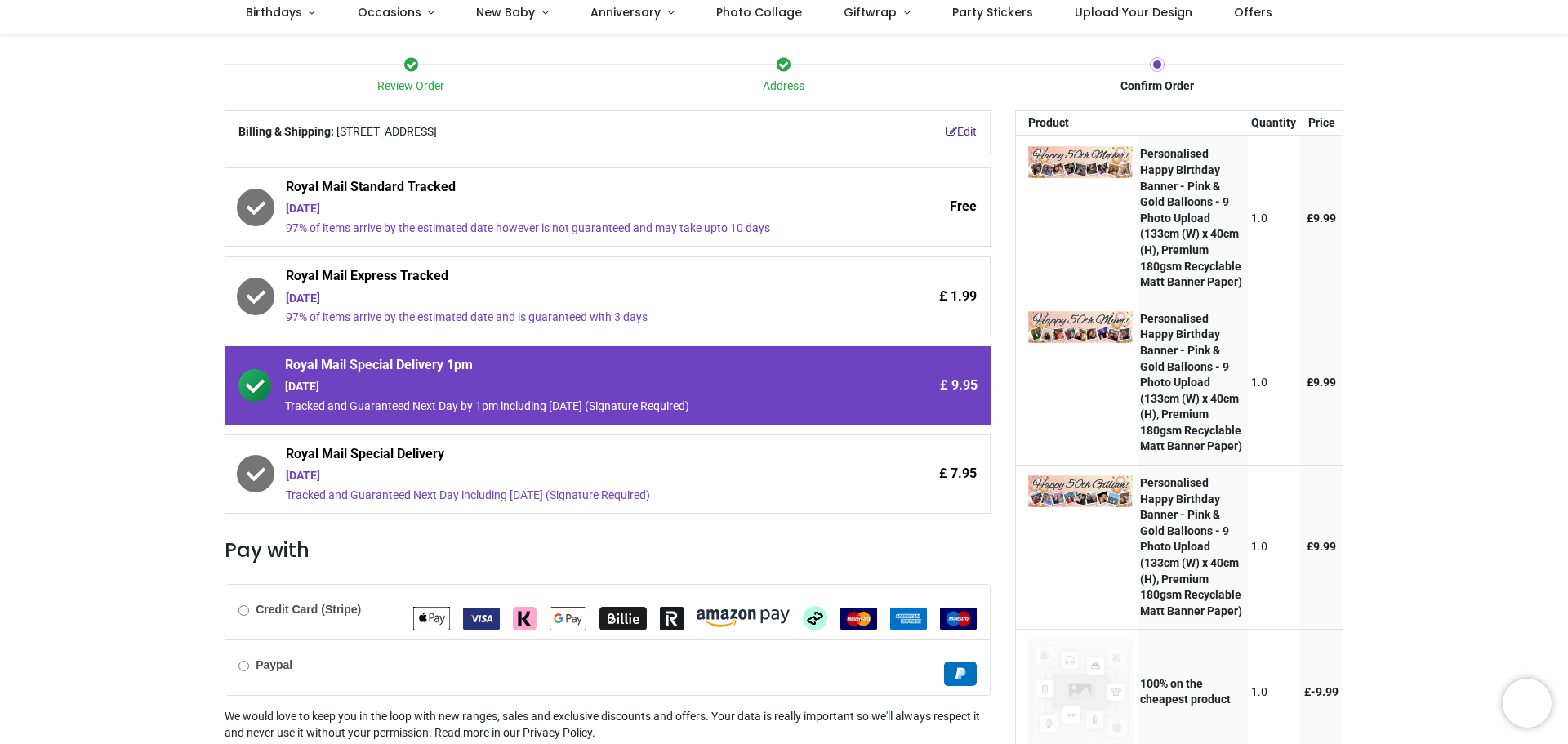
scroll to position [374, 0]
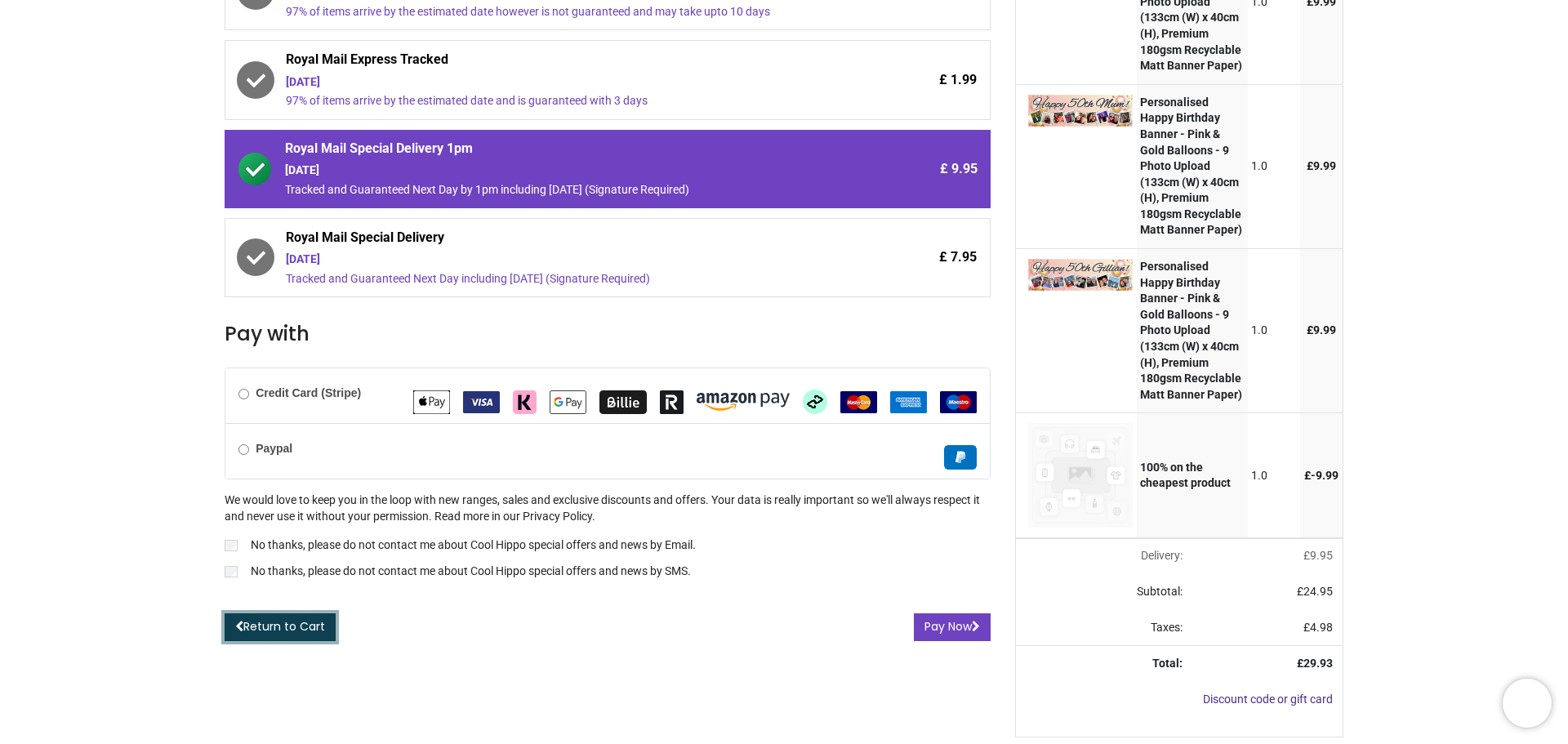
click at [269, 613] on link "Return to Cart" at bounding box center [280, 627] width 111 height 27
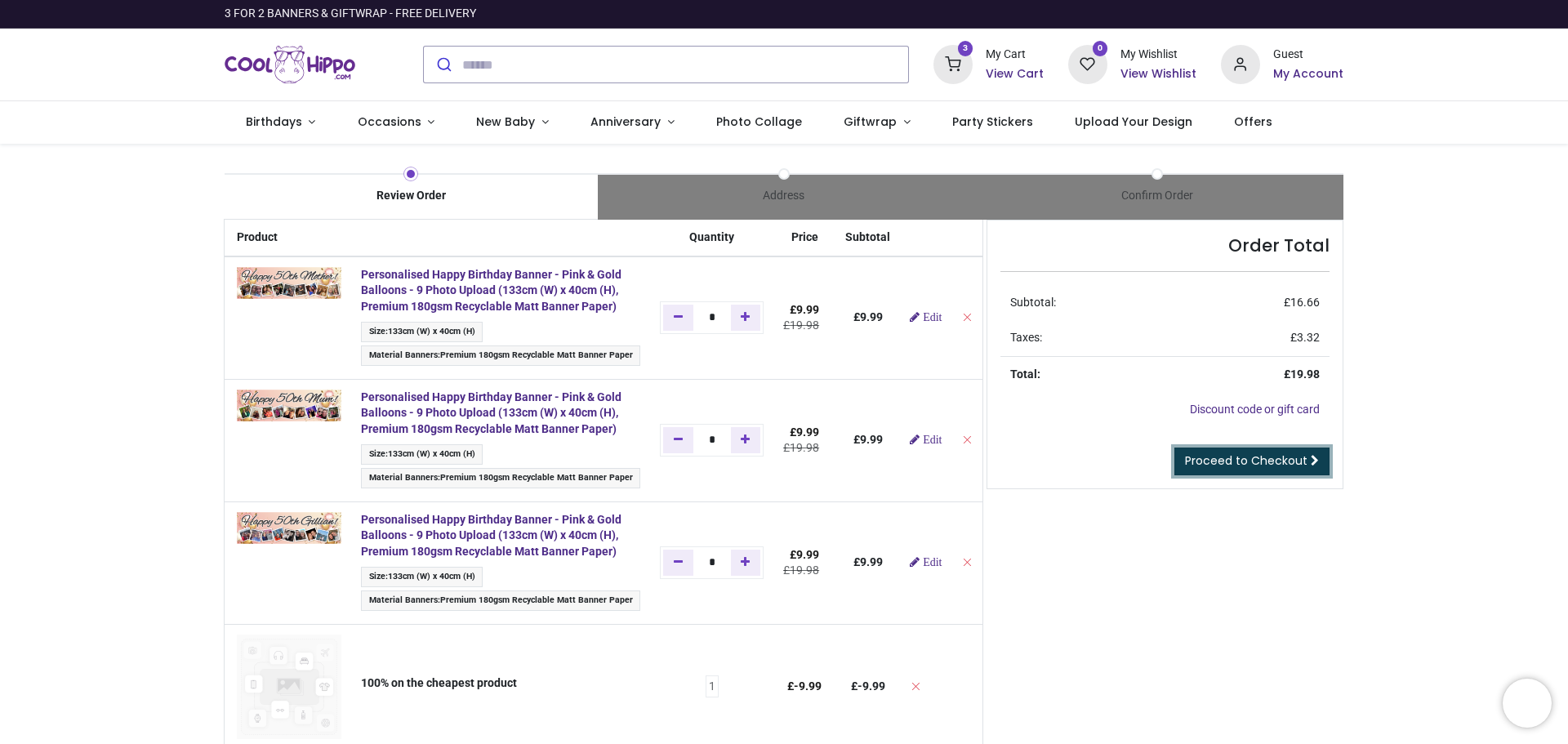
click at [1260, 459] on span "Proceed to Checkout" at bounding box center [1245, 460] width 122 height 17
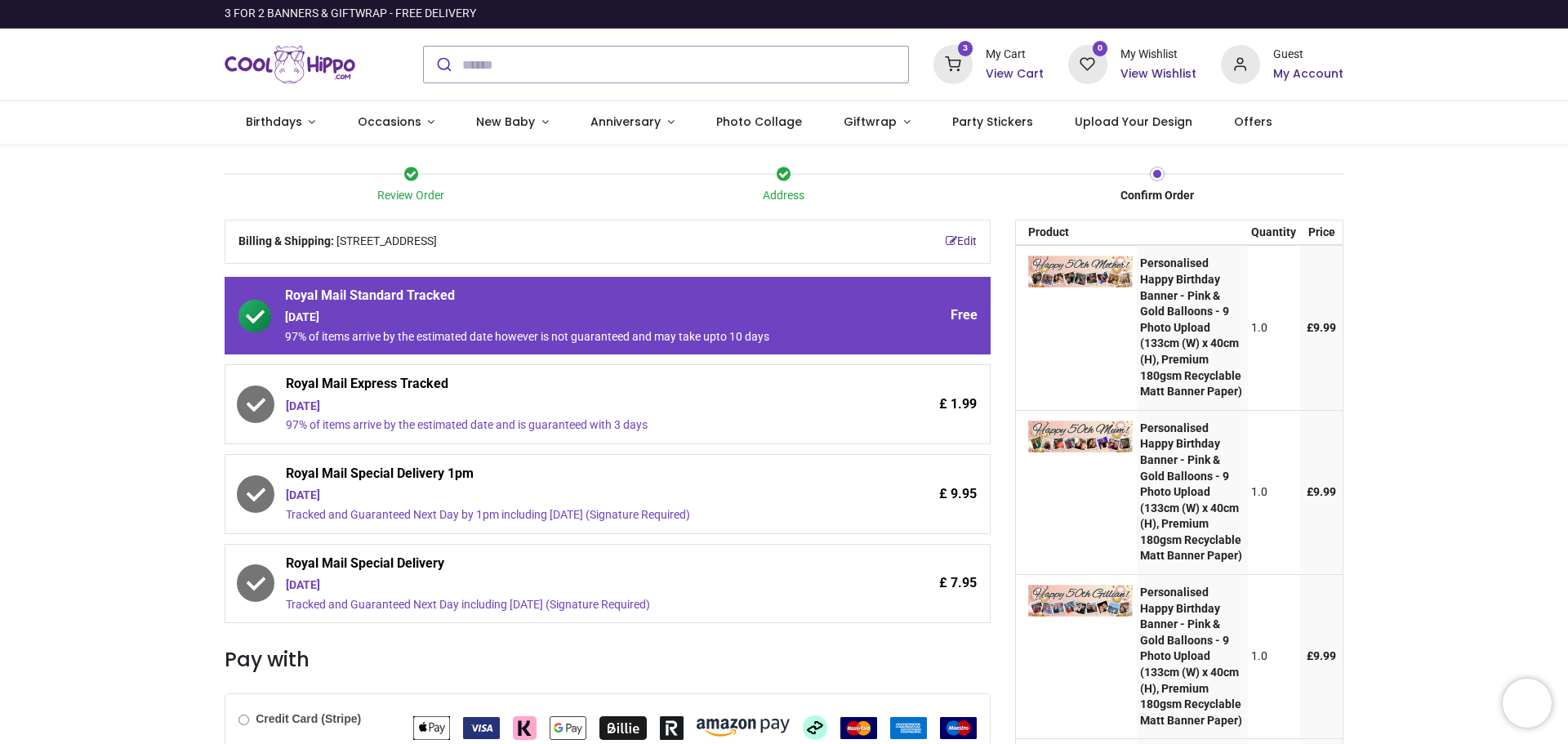
click at [342, 498] on div "Wednesday 8th October" at bounding box center [562, 495] width 553 height 17
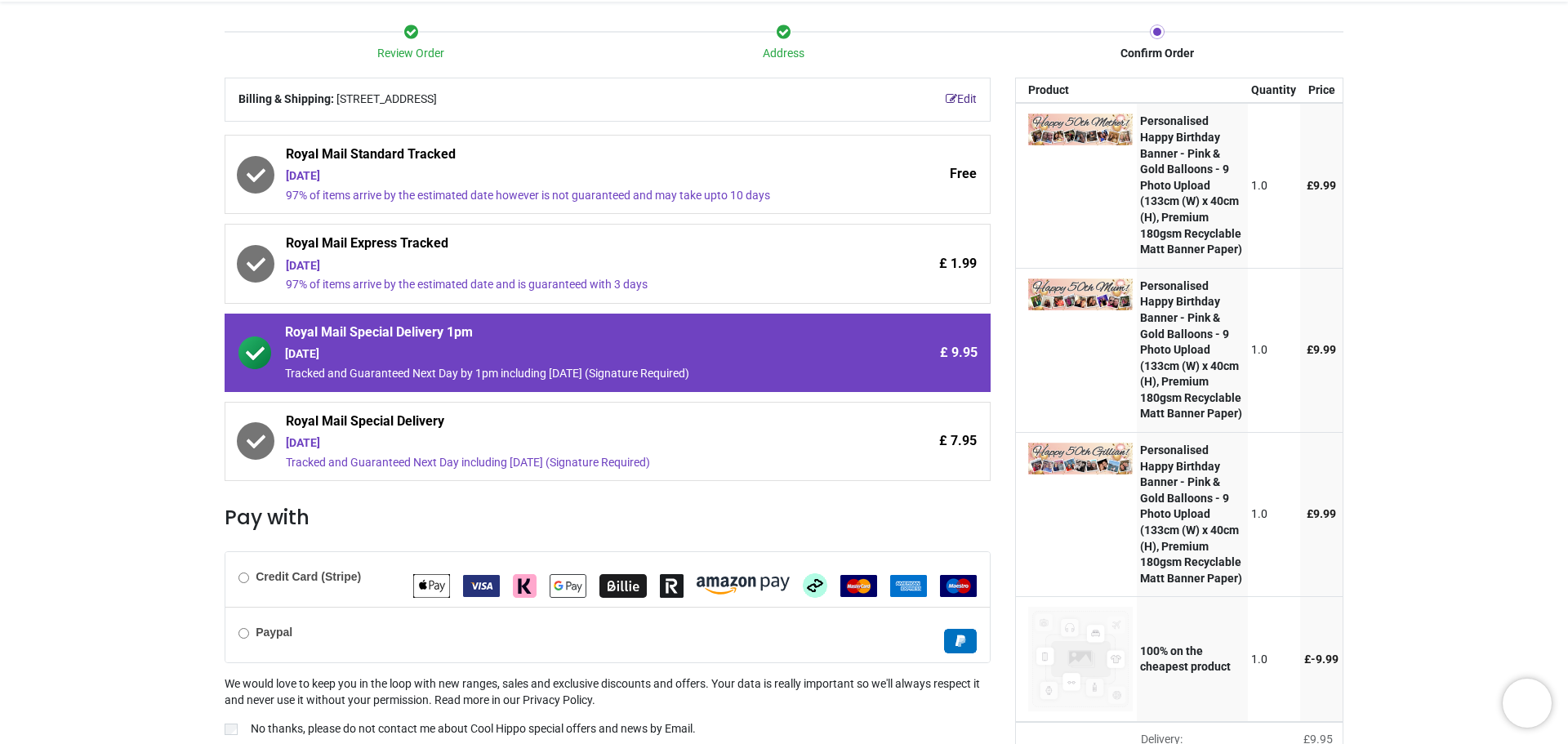
scroll to position [374, 0]
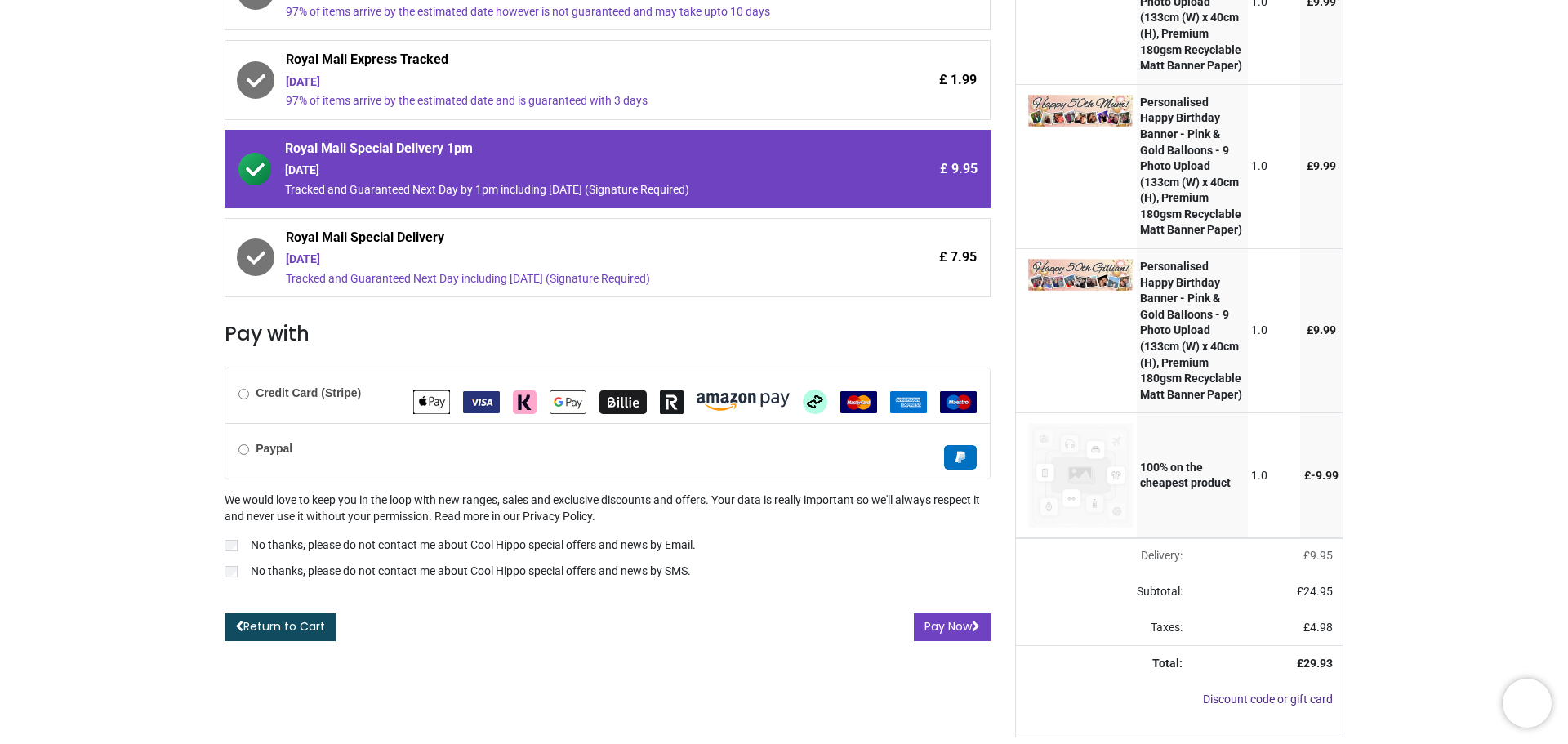
click at [257, 441] on b "Paypal" at bounding box center [274, 447] width 37 height 13
click at [940, 613] on button "Pay Now" at bounding box center [952, 627] width 77 height 27
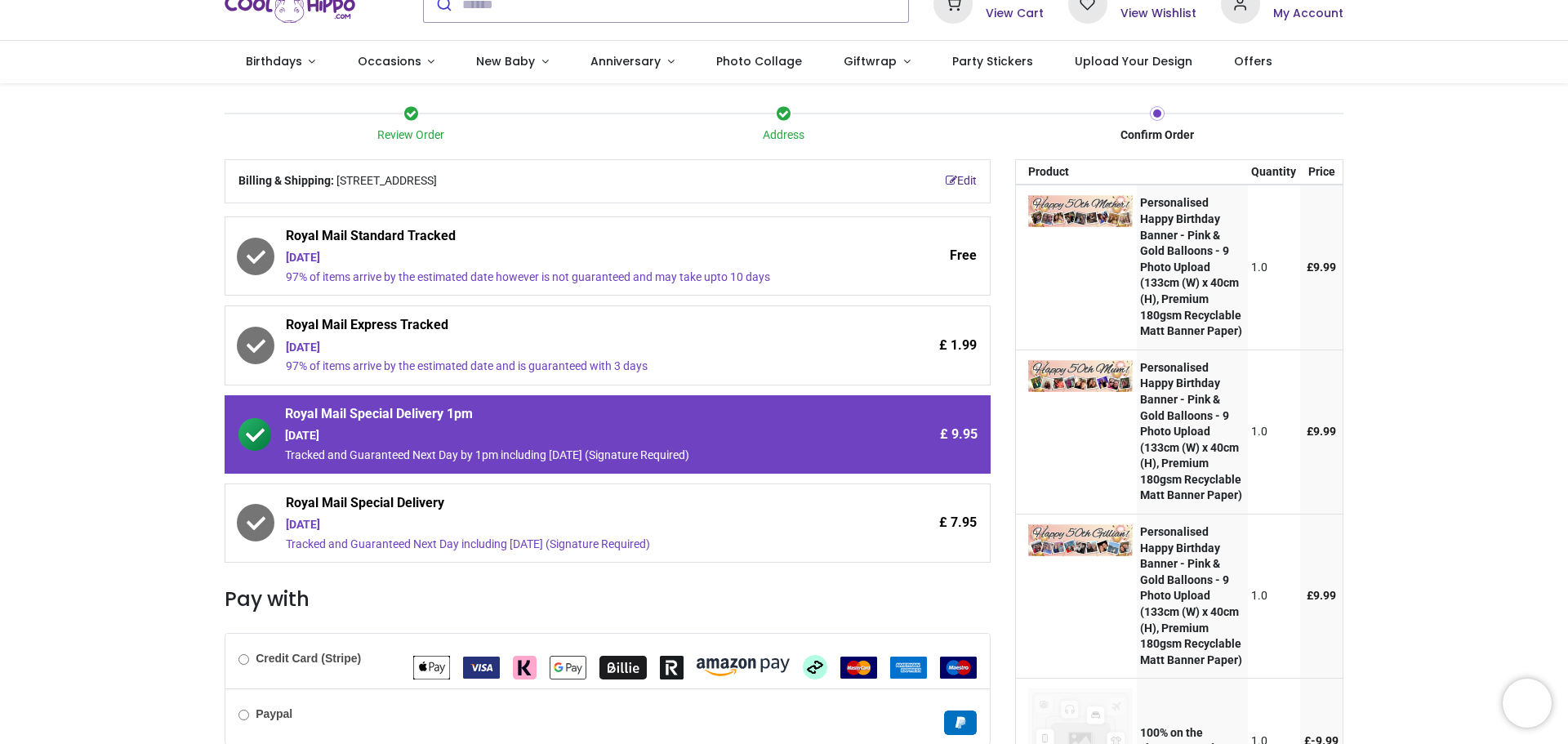
scroll to position [163, 0]
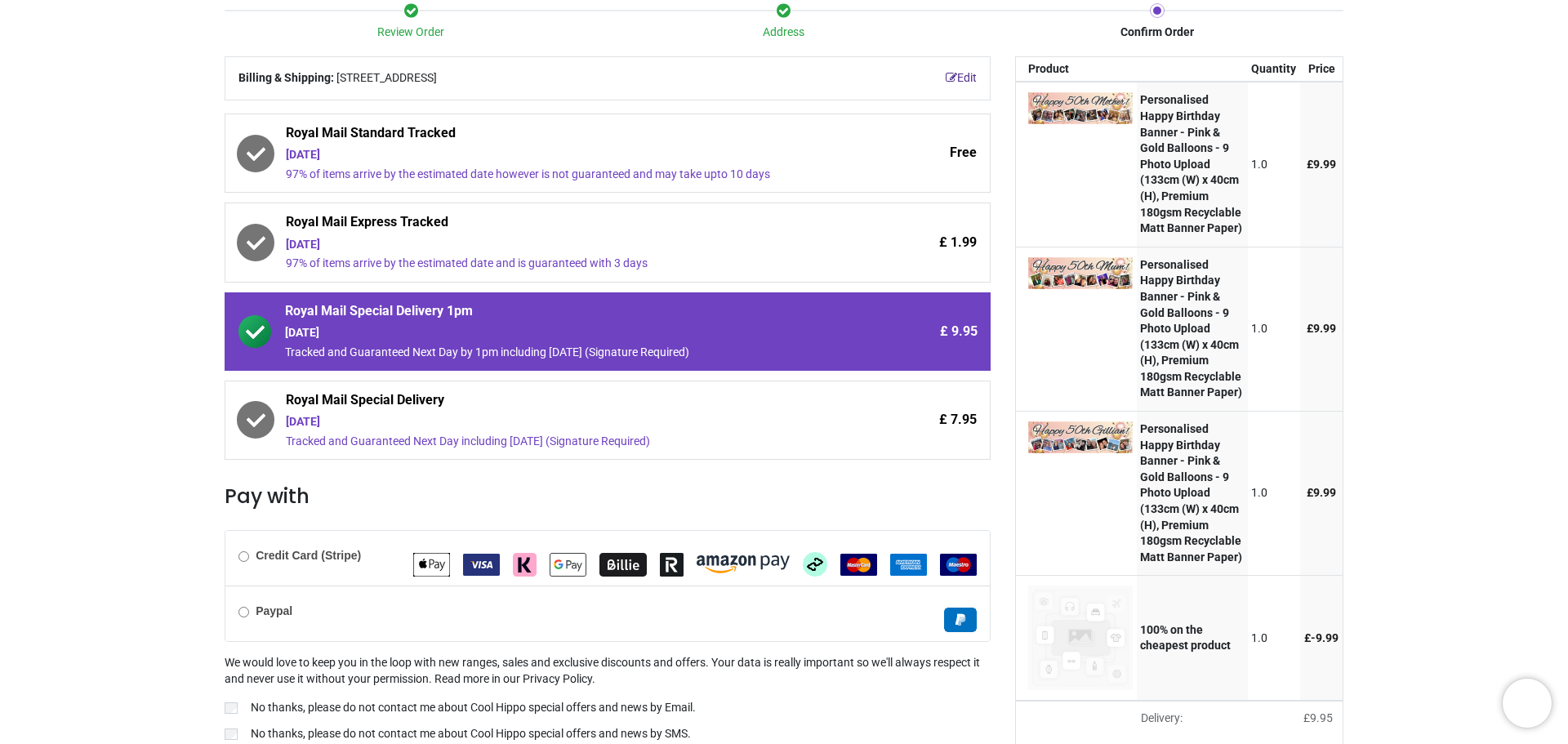
click at [243, 565] on div "Credit Card (Stripe)" at bounding box center [607, 558] width 764 height 55
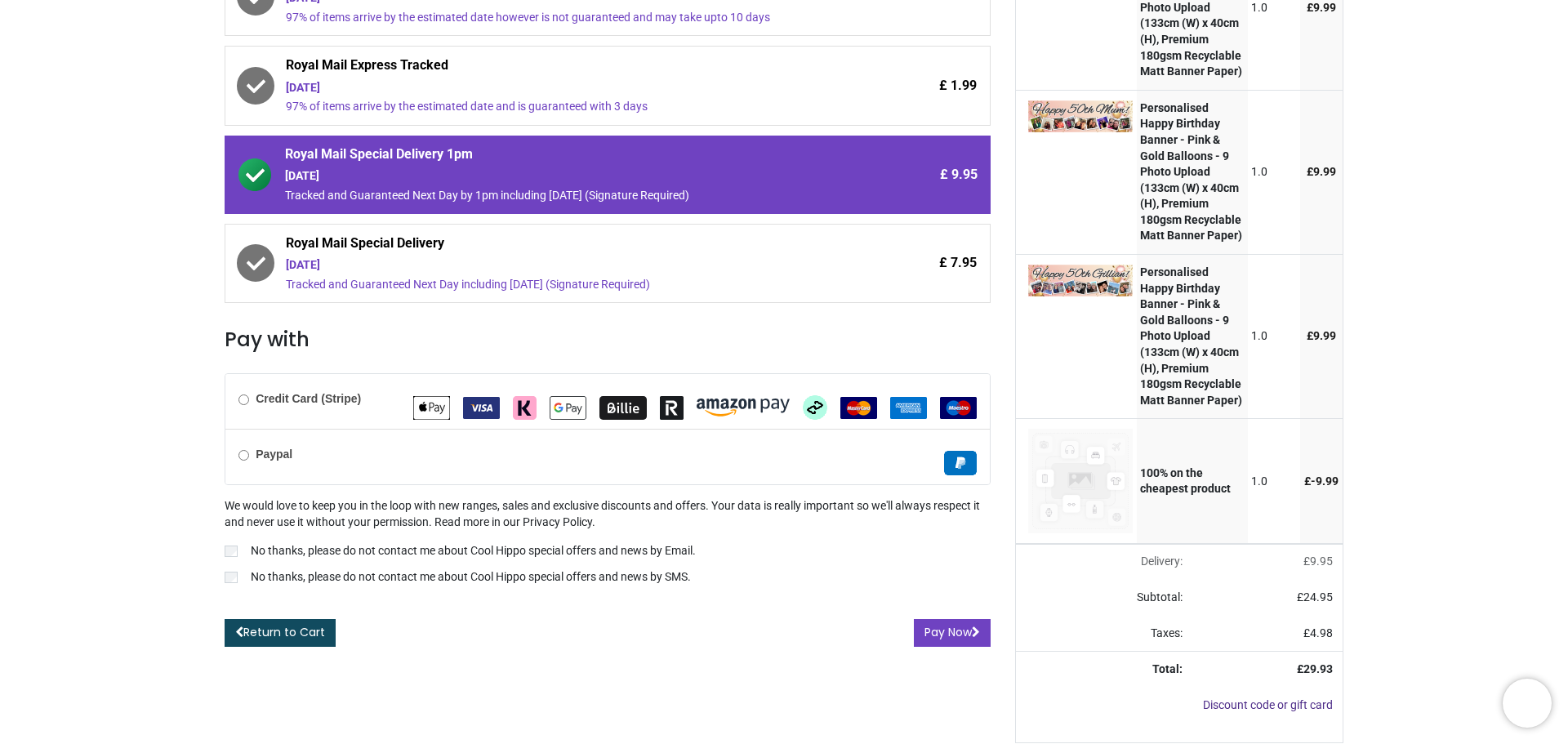
scroll to position [374, 0]
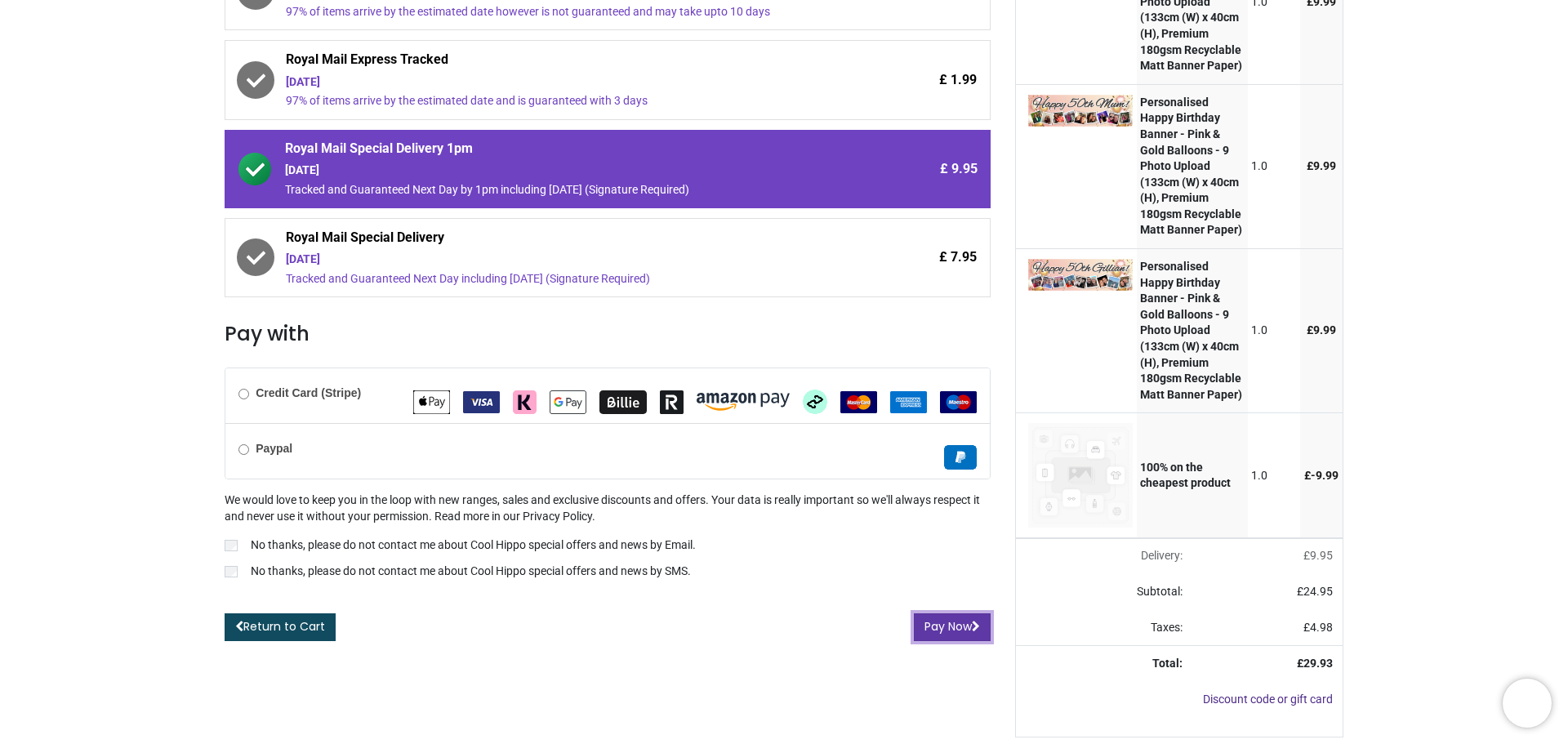
click at [959, 613] on button "Pay Now" at bounding box center [952, 627] width 77 height 27
